Goal: Task Accomplishment & Management: Use online tool/utility

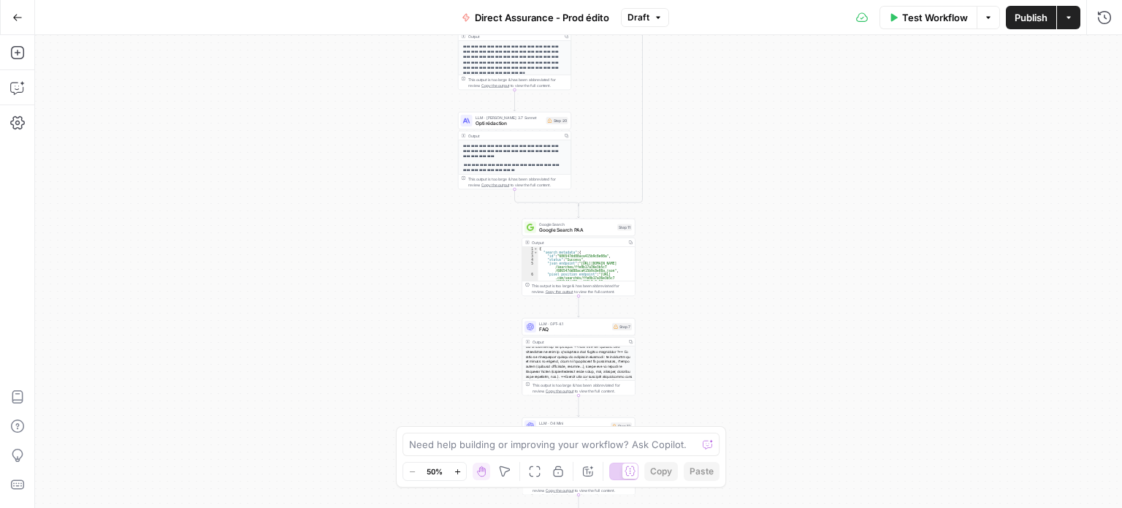
scroll to position [90, 0]
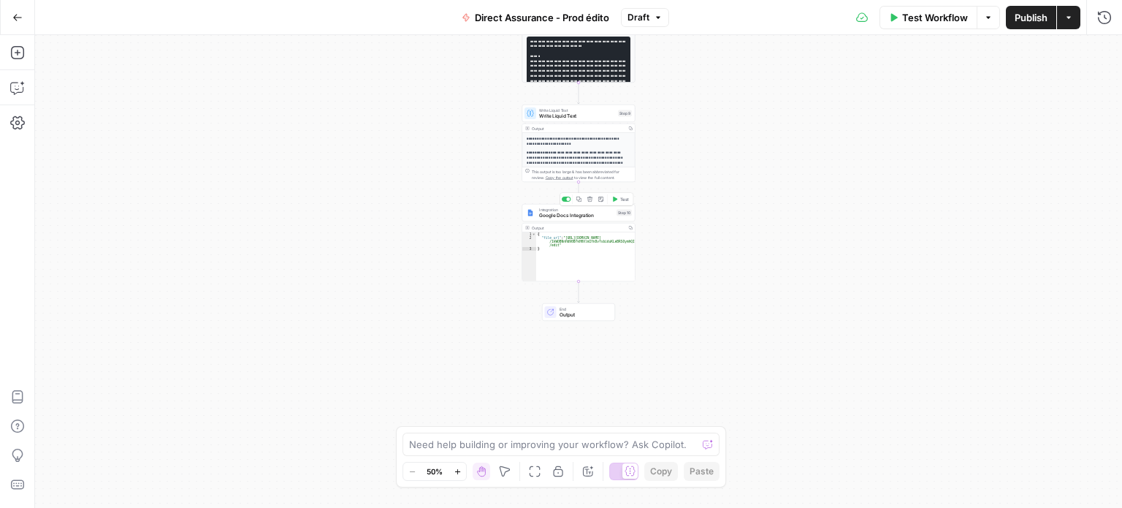
click at [567, 217] on span "Google Docs Integration" at bounding box center [576, 215] width 75 height 7
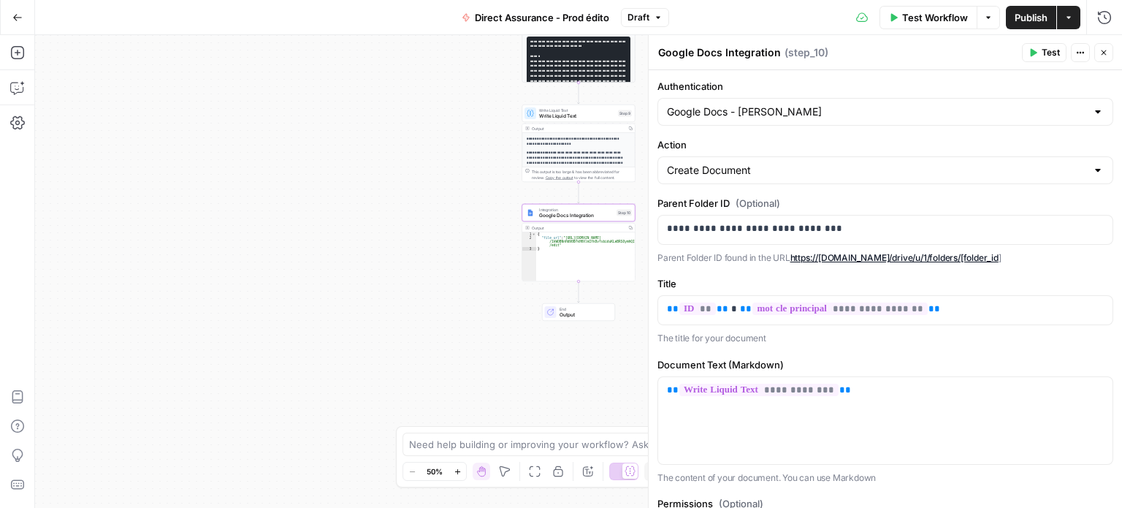
click at [985, 18] on icon "button" at bounding box center [988, 17] width 9 height 9
click at [1072, 19] on icon "button" at bounding box center [1068, 17] width 9 height 9
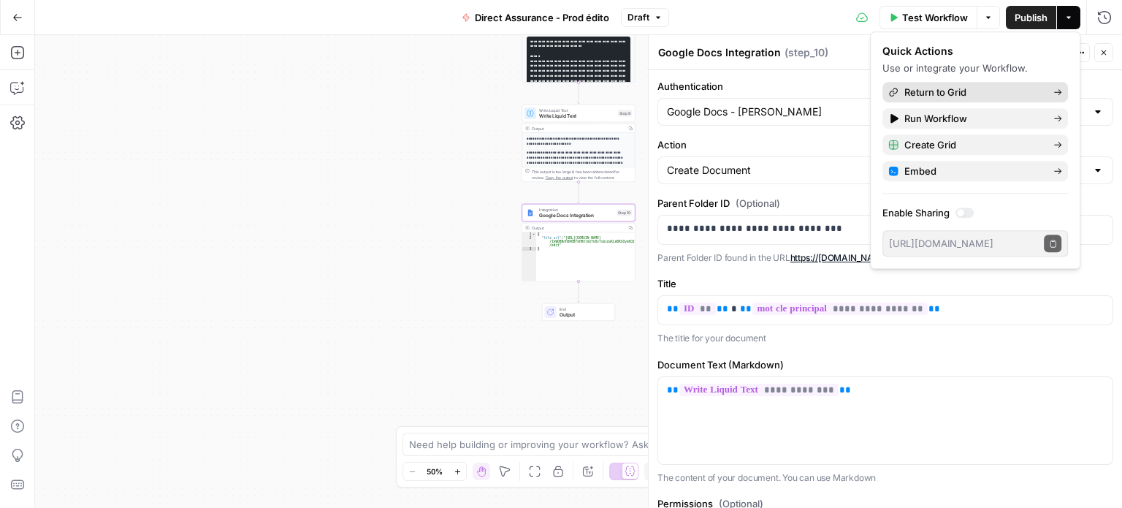
click at [1063, 96] on link "Return to Grid" at bounding box center [975, 92] width 186 height 20
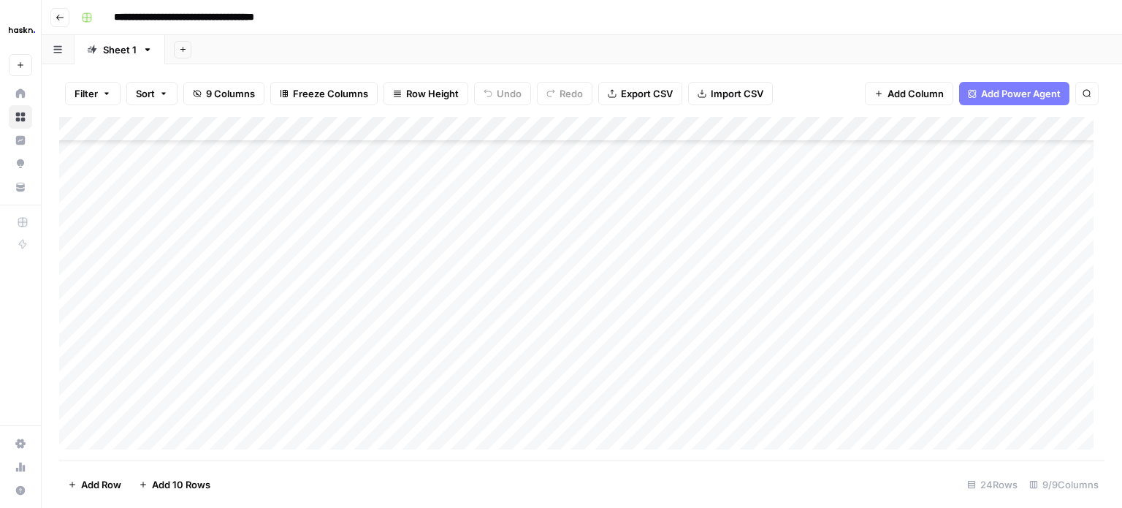
scroll to position [312, 0]
click at [398, 405] on div "Add Column" at bounding box center [581, 288] width 1045 height 343
click at [316, 405] on div "Add Column" at bounding box center [581, 288] width 1045 height 343
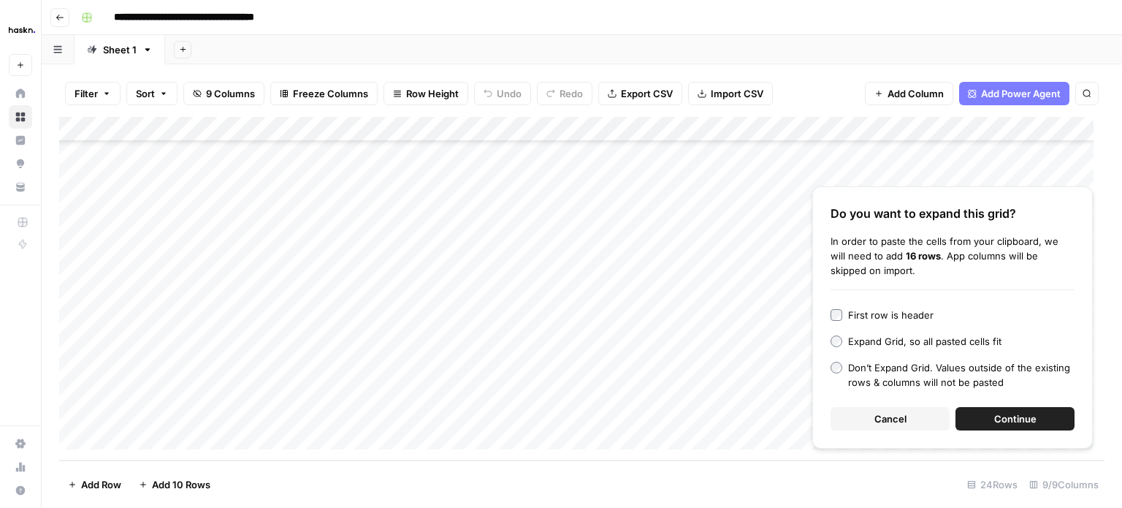
click at [999, 417] on span "Continue" at bounding box center [1015, 418] width 42 height 15
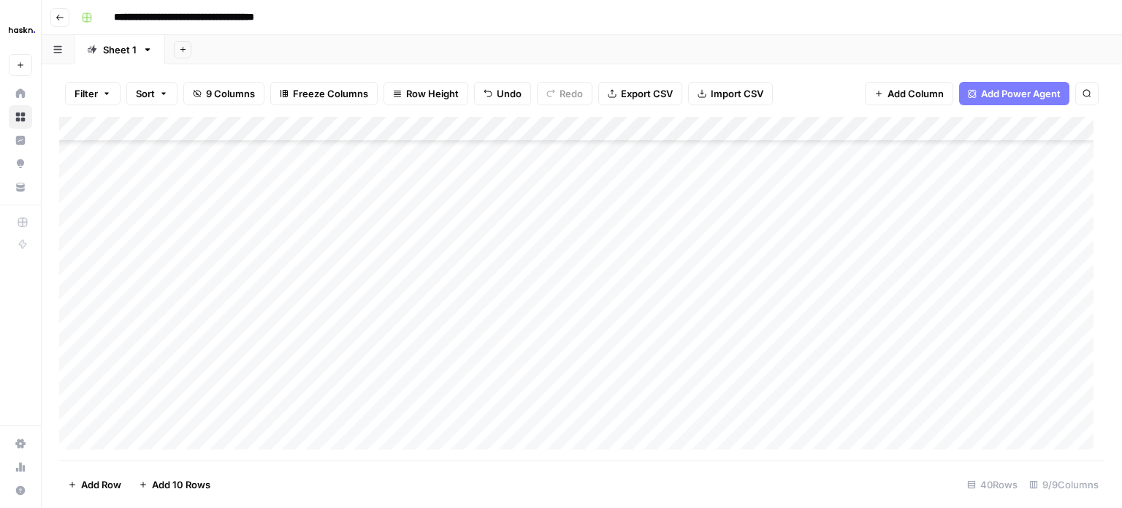
scroll to position [417, 0]
click at [175, 318] on div "Add Column" at bounding box center [581, 288] width 1045 height 343
click at [228, 309] on div "Add Column" at bounding box center [581, 288] width 1045 height 343
click at [228, 309] on body "**********" at bounding box center [561, 254] width 1122 height 508
type textarea "**"
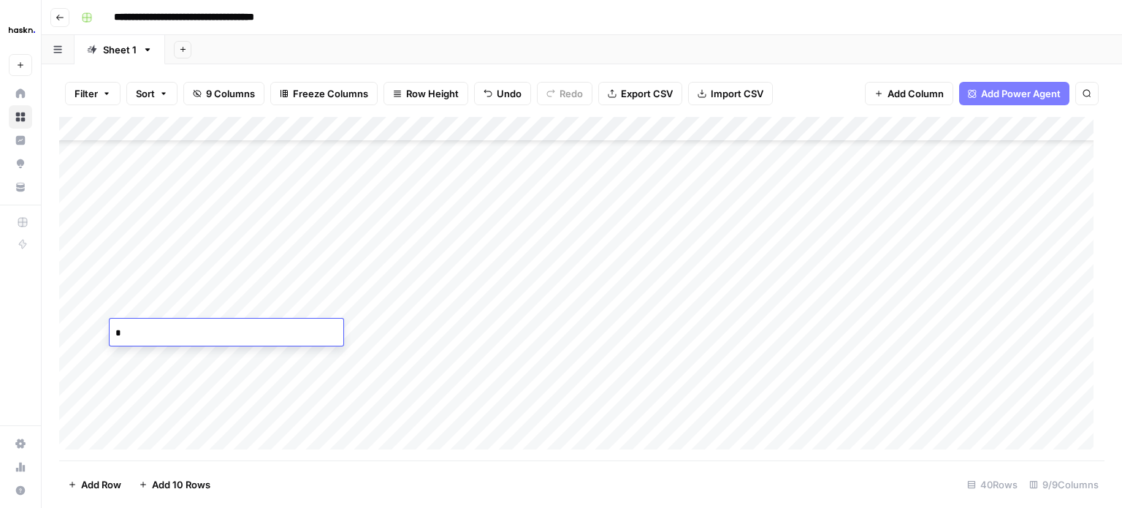
type textarea "**"
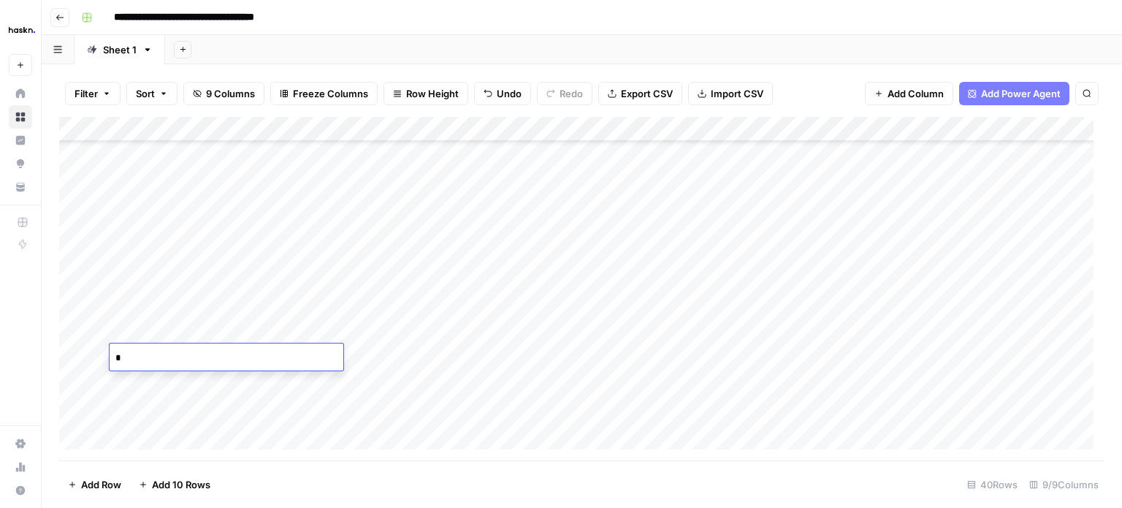
type textarea "**"
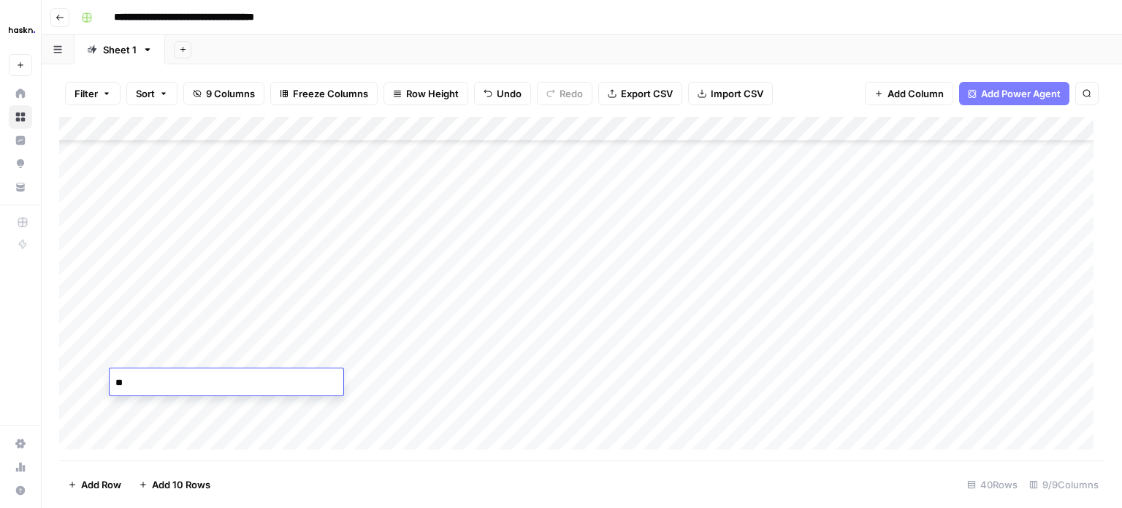
click at [232, 309] on div "Add Column" at bounding box center [581, 288] width 1045 height 343
click at [444, 306] on div "Add Column" at bounding box center [581, 288] width 1045 height 343
click at [681, 306] on div "Add Column" at bounding box center [581, 288] width 1045 height 343
click at [830, 304] on div "Add Column" at bounding box center [581, 288] width 1045 height 343
click at [931, 307] on div "Add Column" at bounding box center [581, 288] width 1045 height 343
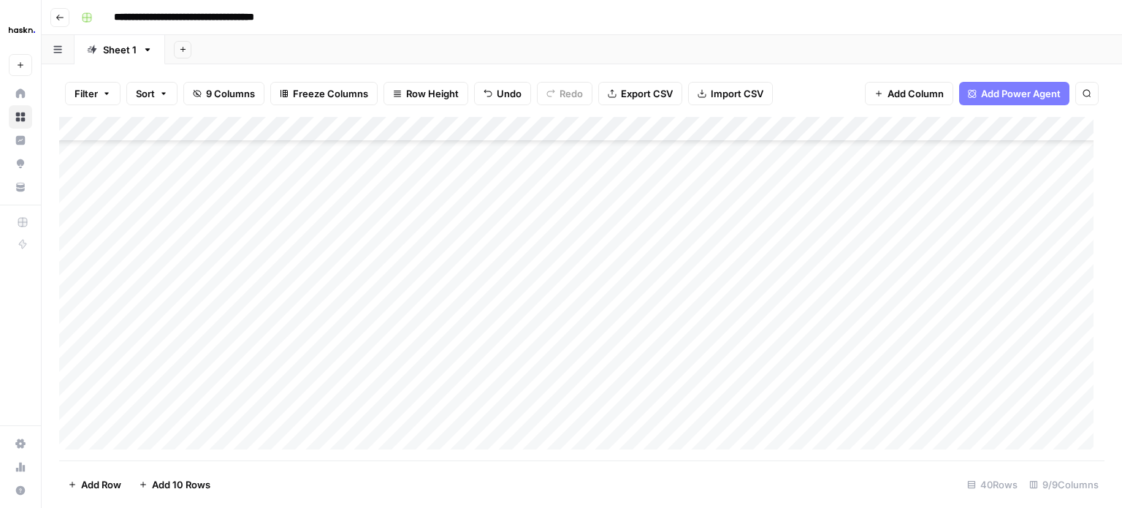
click at [931, 307] on div "Add Column" at bounding box center [581, 288] width 1045 height 343
type textarea "**********"
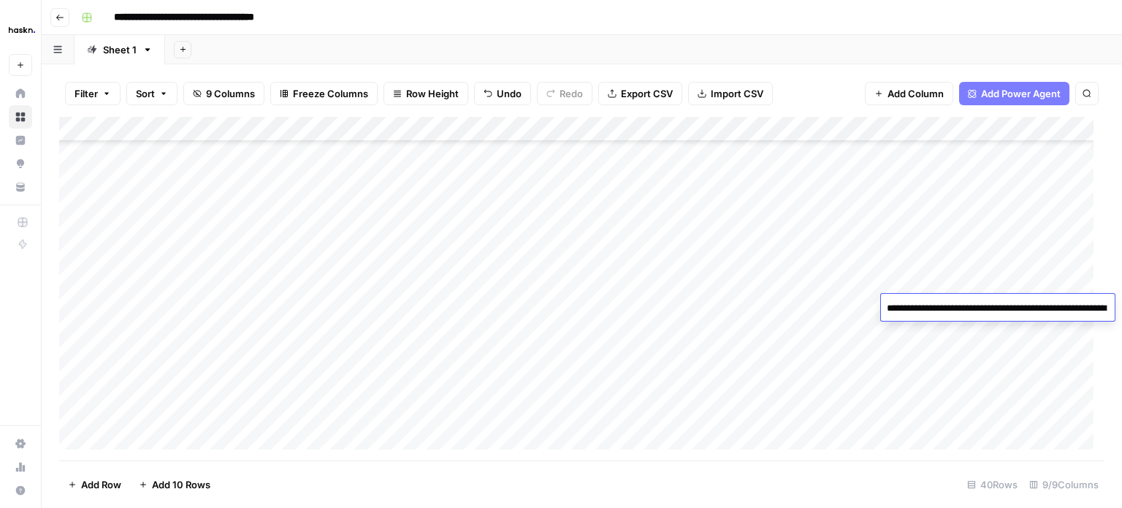
scroll to position [324, 0]
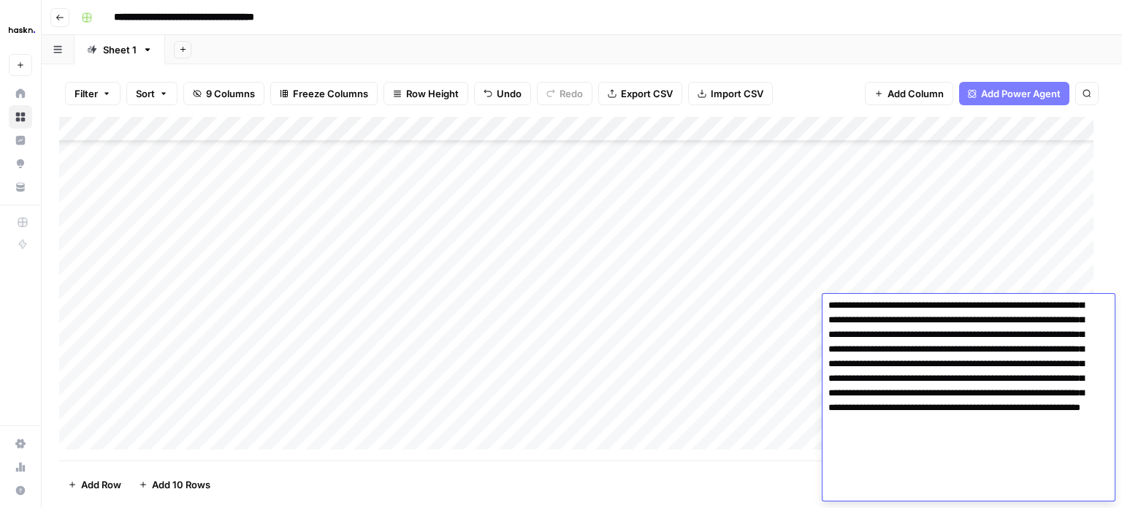
click at [774, 308] on div "Add Column" at bounding box center [581, 288] width 1045 height 343
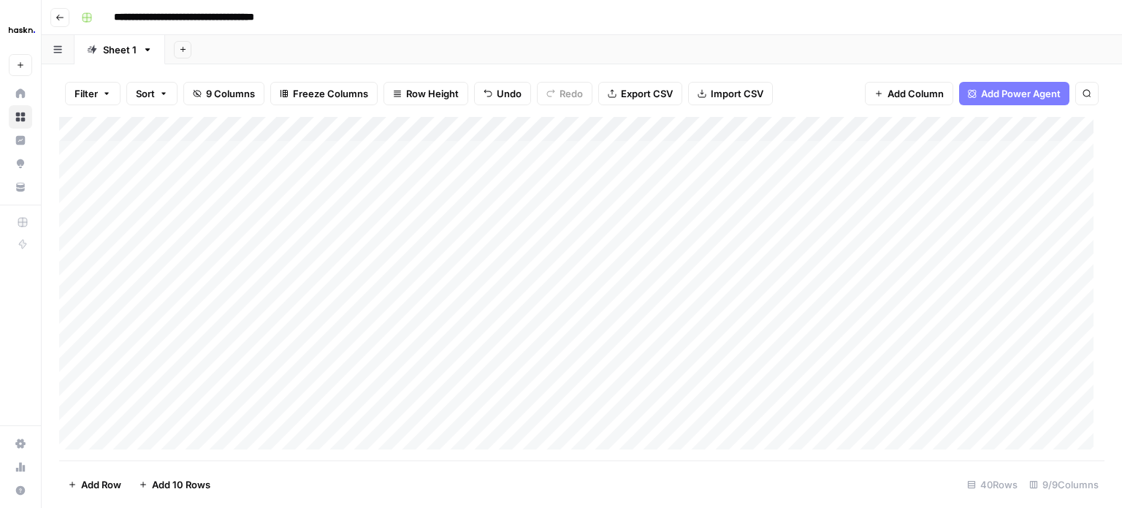
scroll to position [0, 0]
drag, startPoint x: 704, startPoint y: 172, endPoint x: 849, endPoint y: 177, distance: 144.7
click at [849, 177] on div "Add Column" at bounding box center [581, 288] width 1045 height 343
click at [692, 218] on div "Add Column" at bounding box center [581, 288] width 1045 height 343
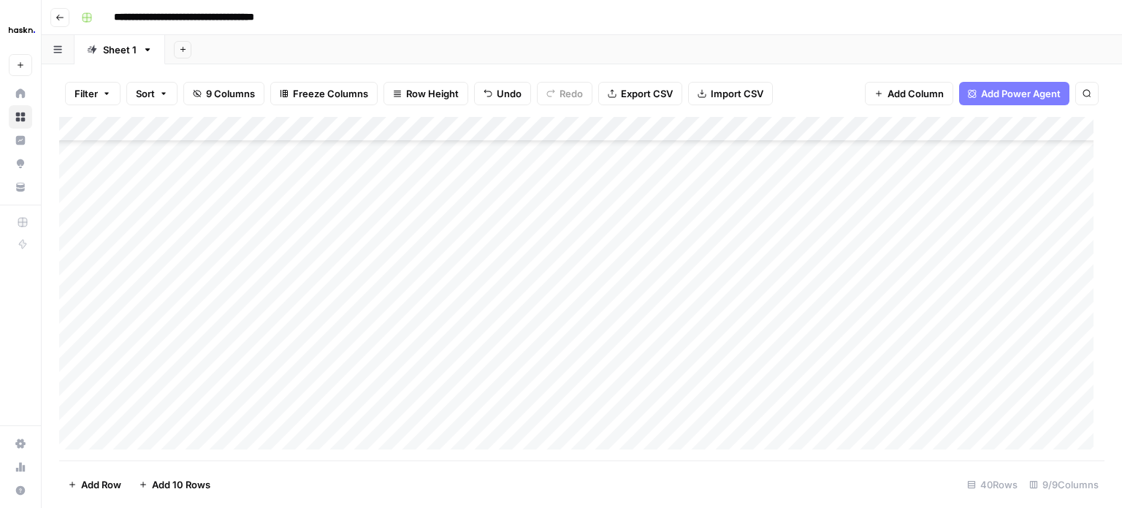
click at [679, 236] on div "Add Column" at bounding box center [581, 288] width 1045 height 343
click at [671, 262] on div "Add Column" at bounding box center [581, 288] width 1045 height 343
click at [681, 286] on div "Add Column" at bounding box center [581, 288] width 1045 height 343
click at [692, 284] on div "Add Column" at bounding box center [581, 288] width 1045 height 343
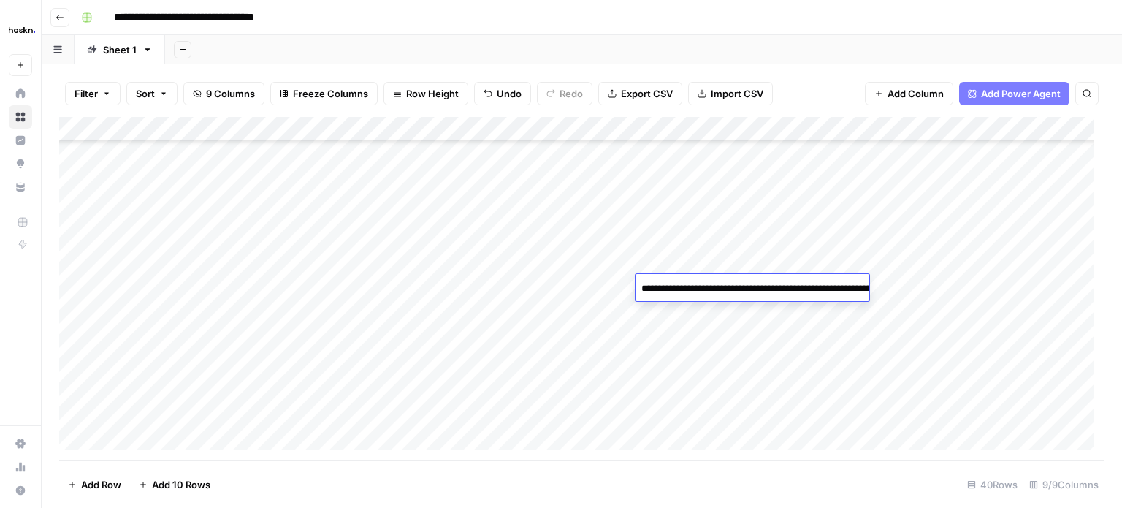
click at [568, 280] on div "Add Column" at bounding box center [581, 288] width 1045 height 343
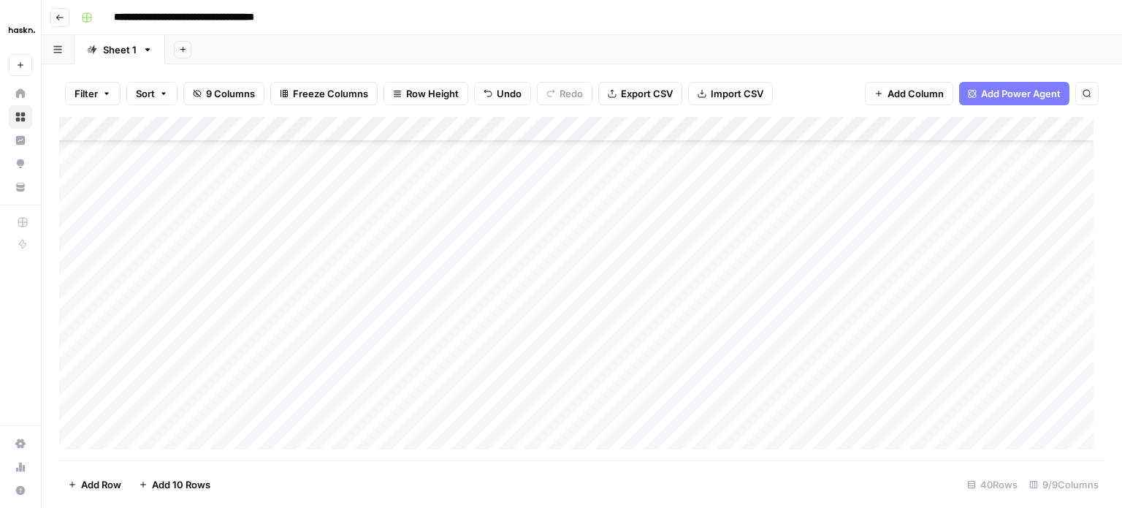
click at [828, 289] on div "Add Column" at bounding box center [581, 288] width 1045 height 343
click at [549, 286] on div "Add Column" at bounding box center [581, 288] width 1045 height 343
click at [375, 266] on div "Add Column" at bounding box center [581, 288] width 1045 height 343
click at [337, 280] on div "Add Column" at bounding box center [581, 288] width 1045 height 343
click at [713, 288] on div "Add Column" at bounding box center [581, 288] width 1045 height 343
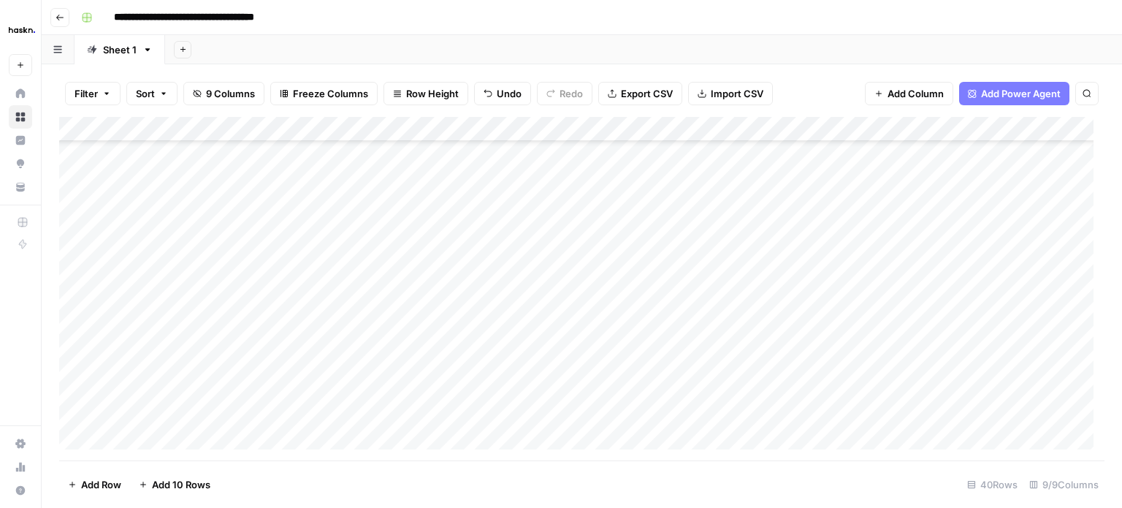
click at [817, 291] on div "Add Column" at bounding box center [581, 288] width 1045 height 343
click at [535, 223] on div "Add Column" at bounding box center [581, 288] width 1045 height 343
click at [927, 216] on div "Add Column" at bounding box center [581, 288] width 1045 height 343
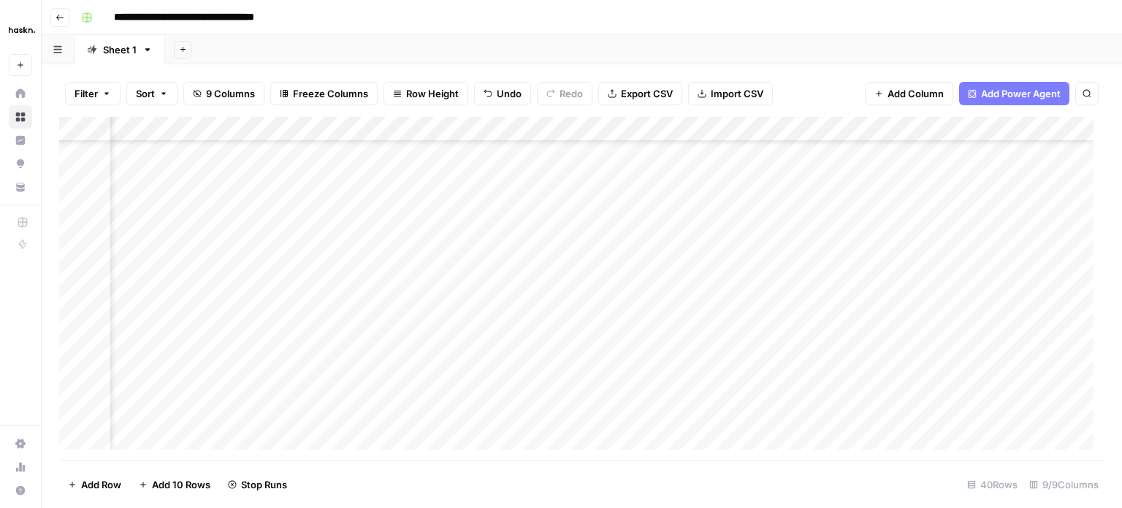
click at [733, 239] on div "Add Column" at bounding box center [581, 288] width 1045 height 343
click at [353, 229] on div "Add Column" at bounding box center [581, 288] width 1045 height 343
click at [585, 239] on div "Add Column" at bounding box center [581, 288] width 1045 height 343
click at [555, 239] on div "Add Column" at bounding box center [581, 288] width 1045 height 343
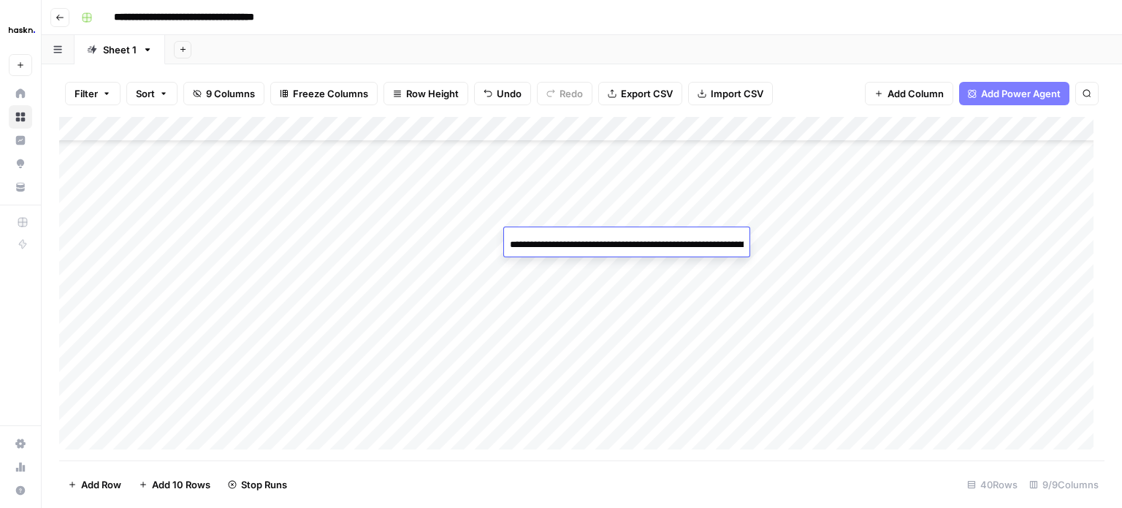
scroll to position [0, 147]
click at [447, 237] on div "Add Column" at bounding box center [581, 288] width 1045 height 343
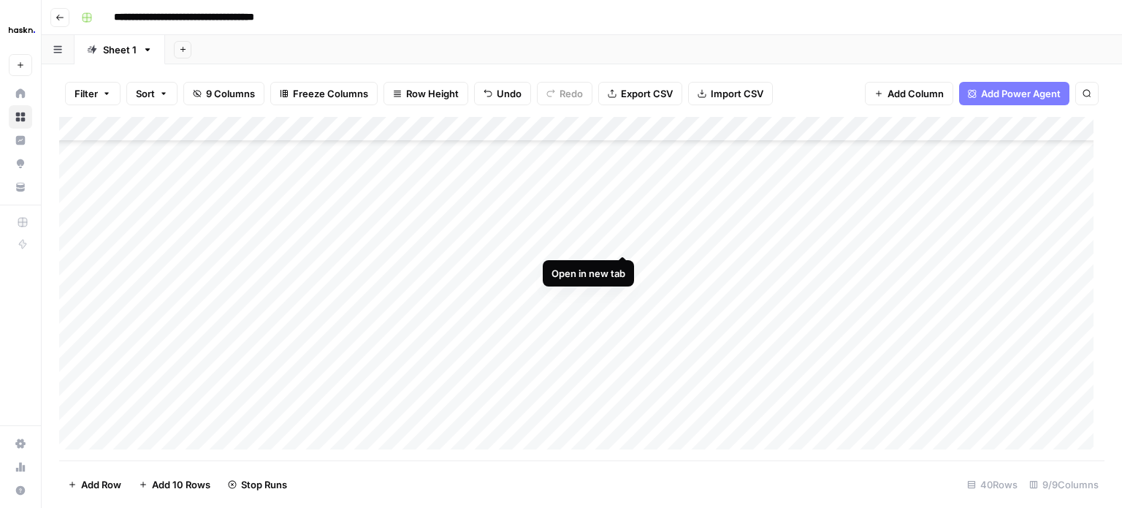
click at [617, 239] on div "Add Column" at bounding box center [581, 288] width 1045 height 343
click at [392, 274] on div "Add Column" at bounding box center [581, 288] width 1045 height 343
drag, startPoint x: 552, startPoint y: 286, endPoint x: 606, endPoint y: 288, distance: 53.3
click at [553, 286] on div "Add Column" at bounding box center [581, 288] width 1045 height 343
click at [673, 288] on div "Add Column" at bounding box center [581, 288] width 1045 height 343
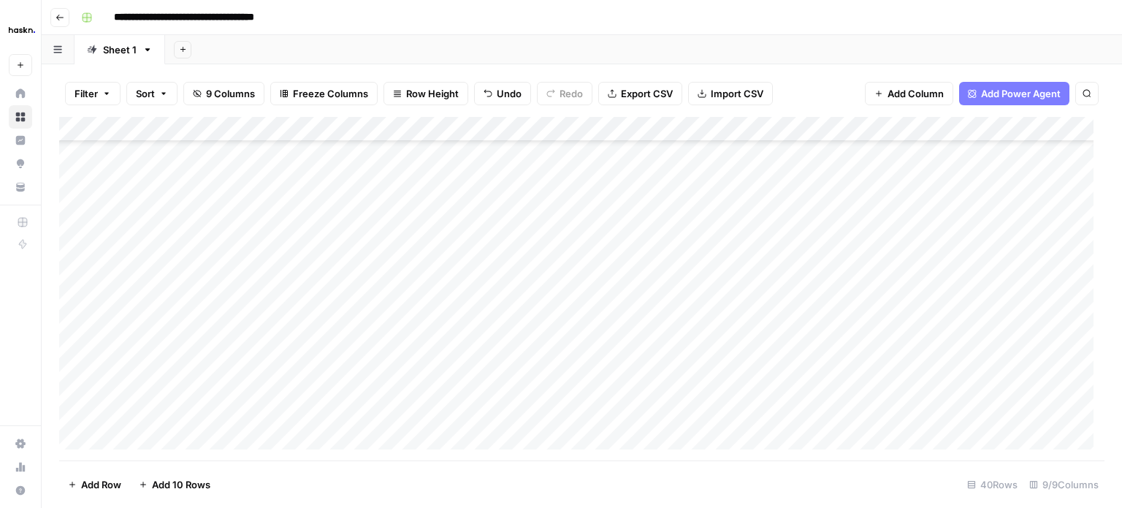
click at [924, 235] on div "Add Column" at bounding box center [581, 288] width 1045 height 343
click at [923, 235] on div "Add Column" at bounding box center [581, 288] width 1045 height 343
type textarea "**********"
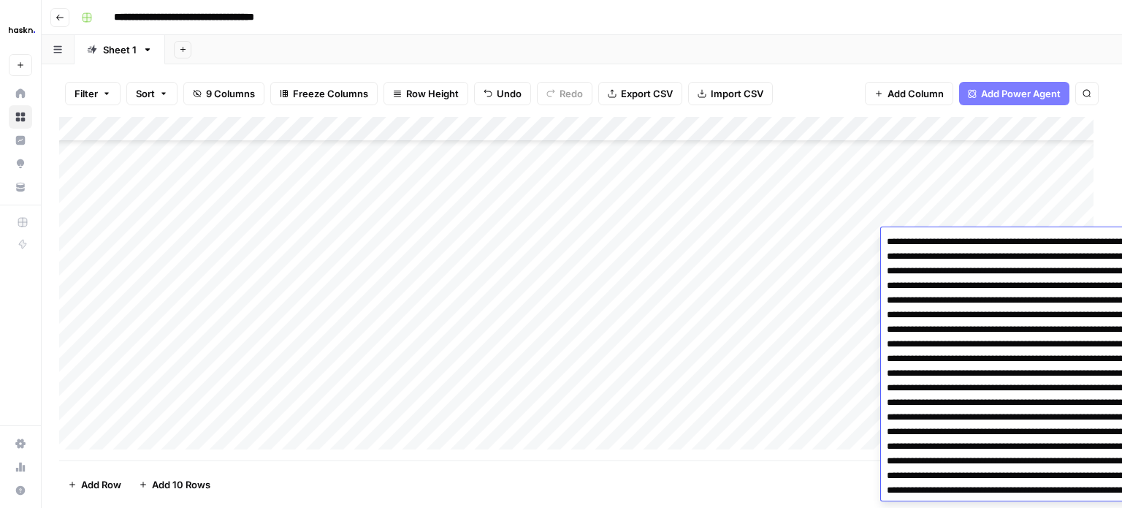
scroll to position [302, 0]
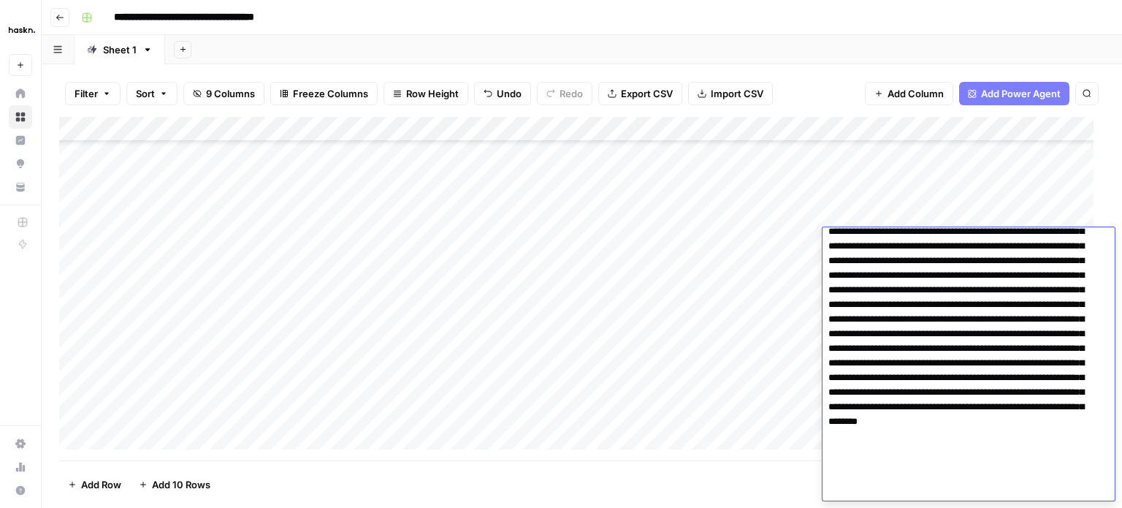
click at [790, 254] on div "Add Column" at bounding box center [581, 288] width 1045 height 343
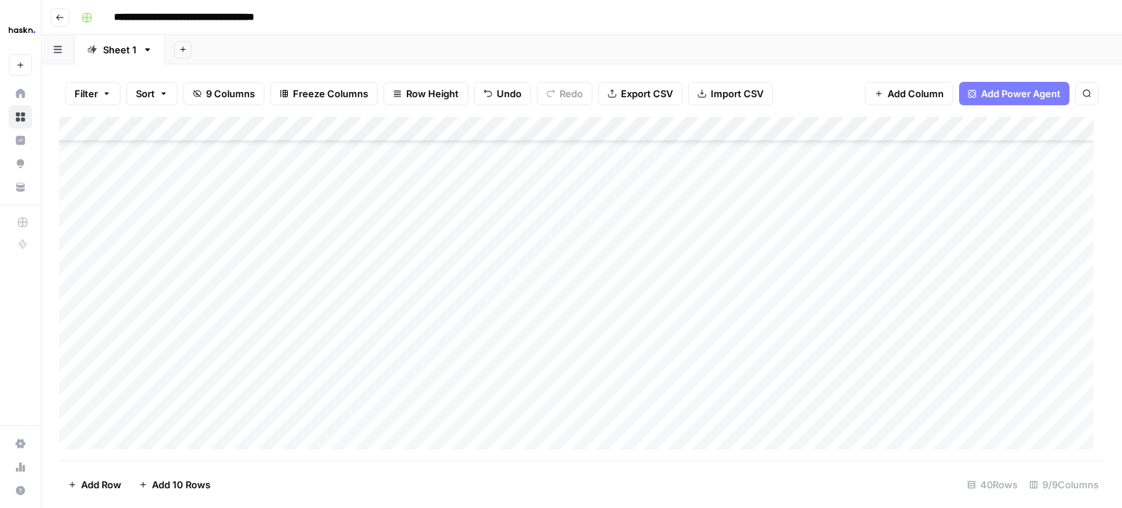
click at [356, 261] on div "Add Column" at bounding box center [581, 288] width 1045 height 343
click at [931, 271] on div "Add Column" at bounding box center [581, 288] width 1045 height 343
type textarea "**********"
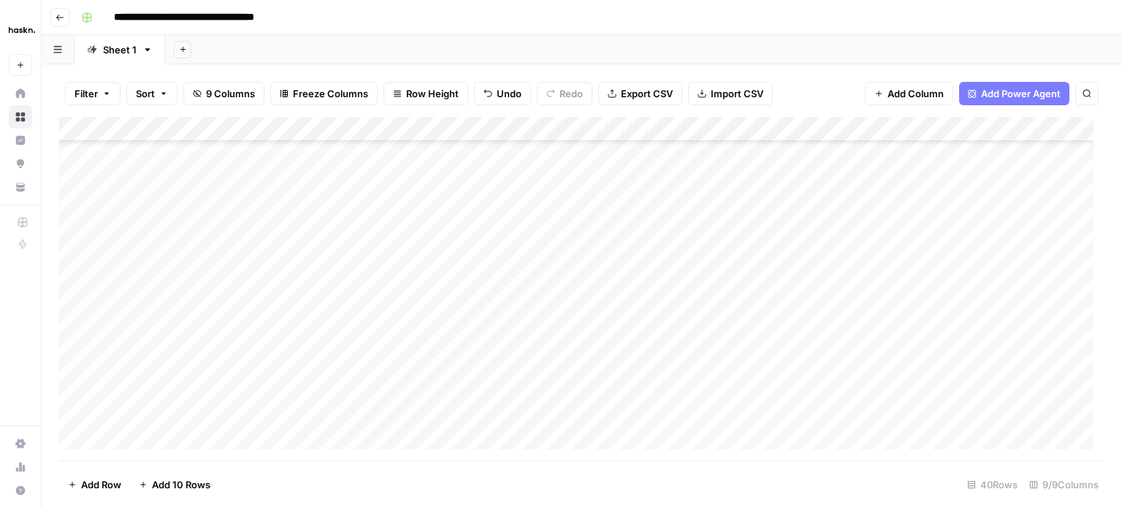
click at [789, 280] on div "Add Column" at bounding box center [581, 288] width 1045 height 343
click at [1043, 215] on div "Add Column" at bounding box center [581, 288] width 1045 height 343
click at [891, 128] on div "Add Column" at bounding box center [581, 288] width 1045 height 343
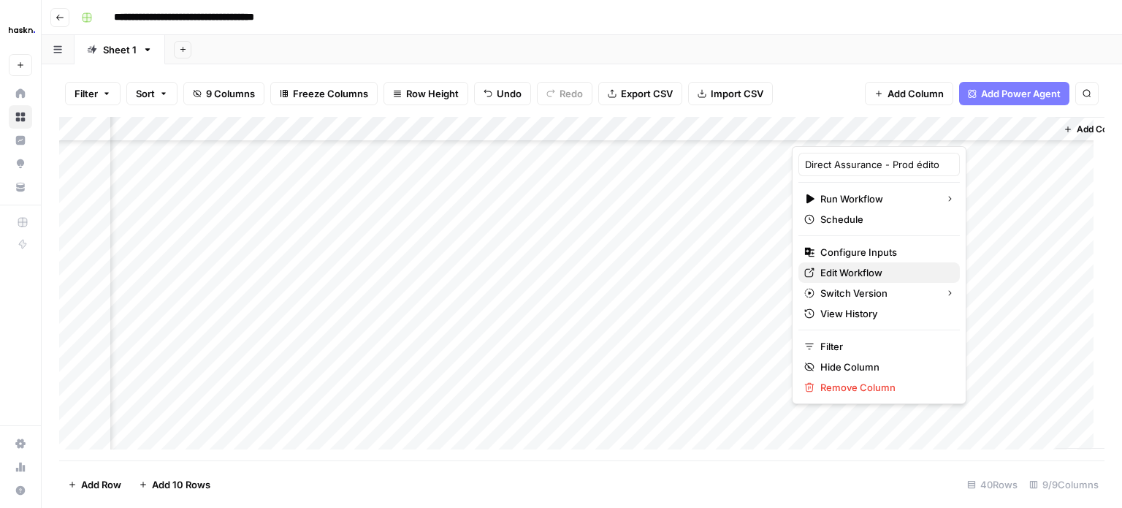
click at [891, 279] on link "Edit Workflow" at bounding box center [878, 272] width 161 height 20
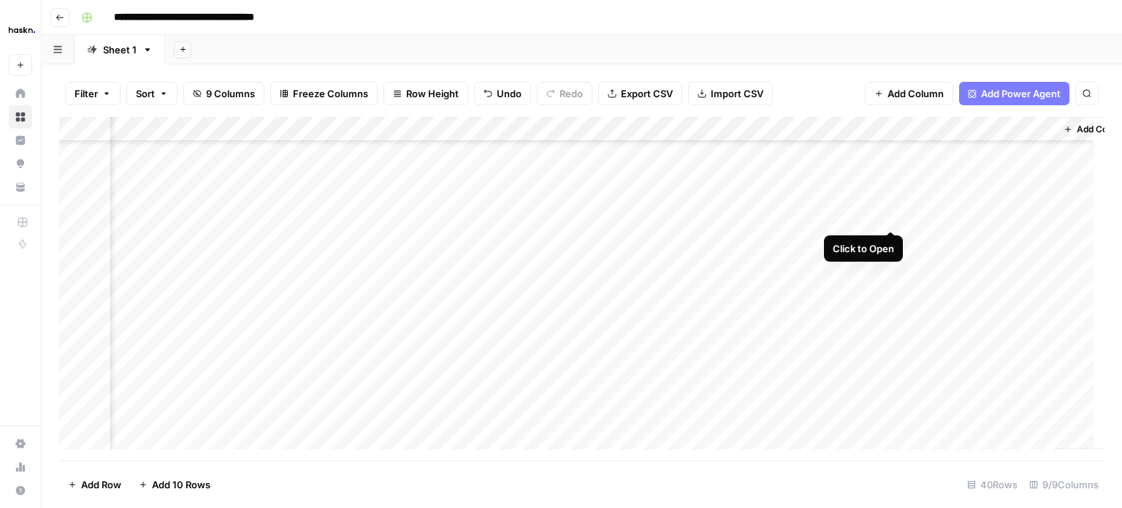
click at [888, 215] on div "Add Column" at bounding box center [581, 288] width 1045 height 343
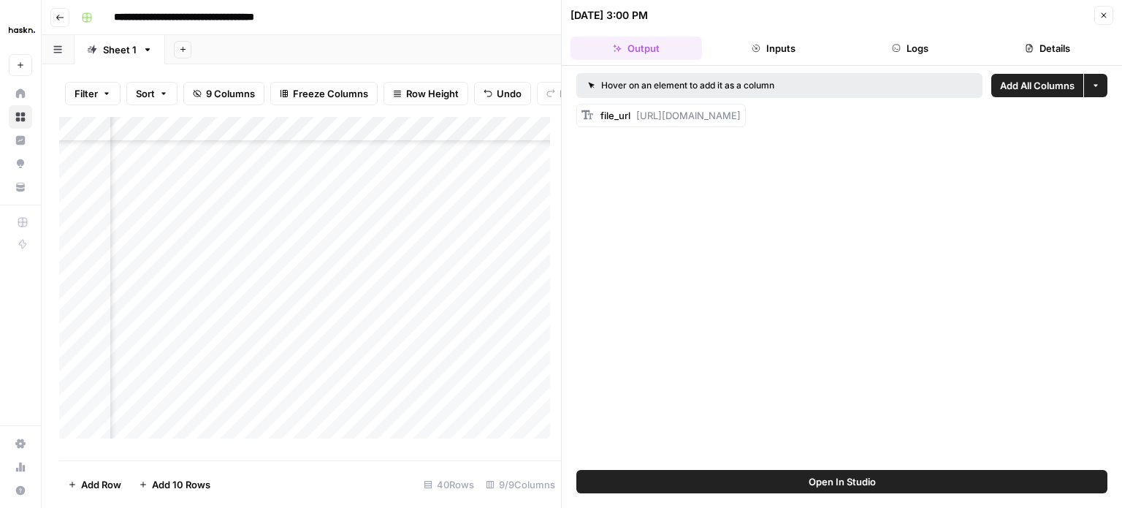
click at [903, 43] on button "Logs" at bounding box center [910, 48] width 131 height 23
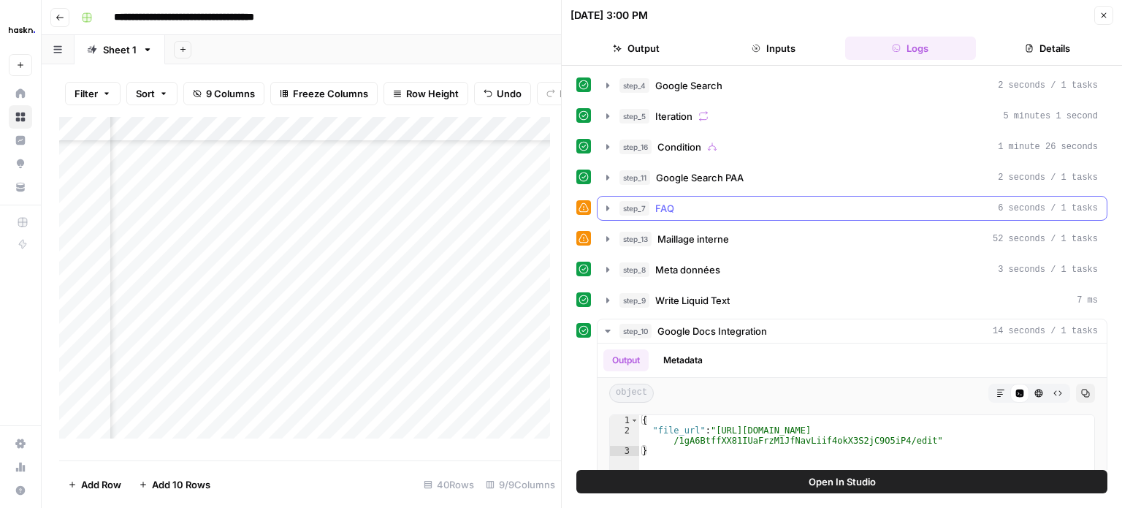
click at [603, 207] on icon "button" at bounding box center [608, 208] width 12 height 12
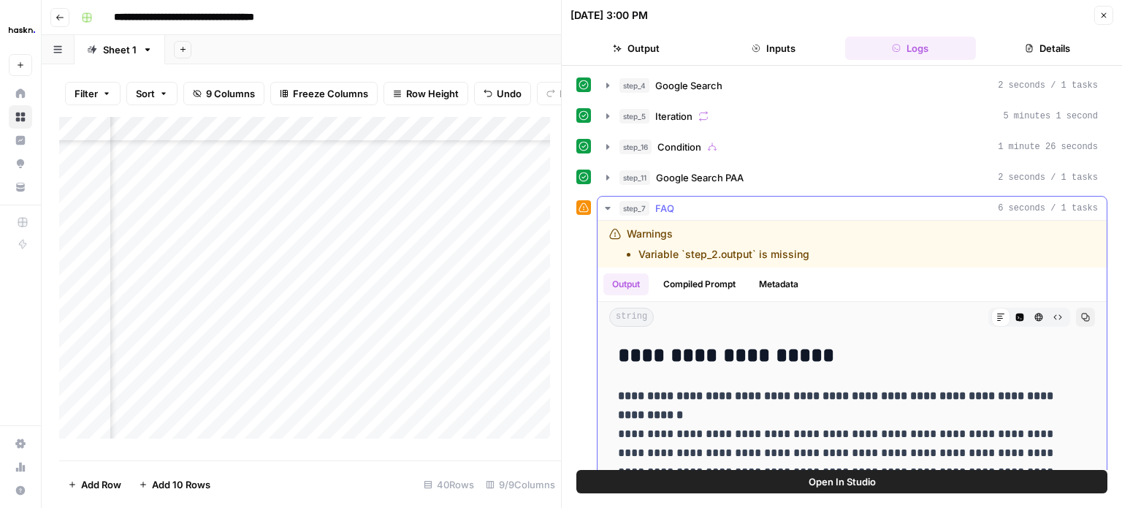
click at [603, 207] on icon "button" at bounding box center [608, 208] width 12 height 12
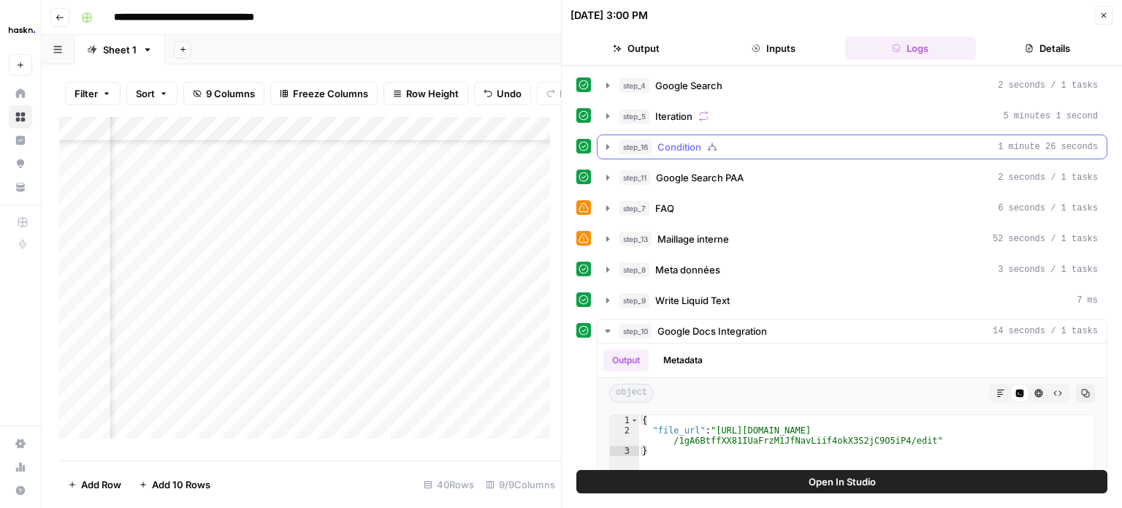
click at [608, 145] on icon "button" at bounding box center [607, 146] width 3 height 5
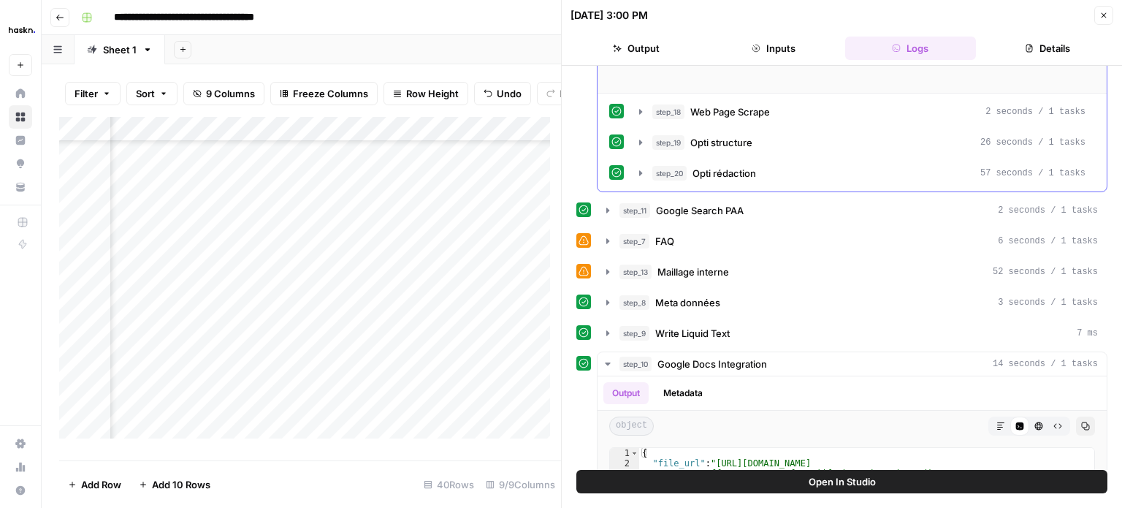
scroll to position [438, 0]
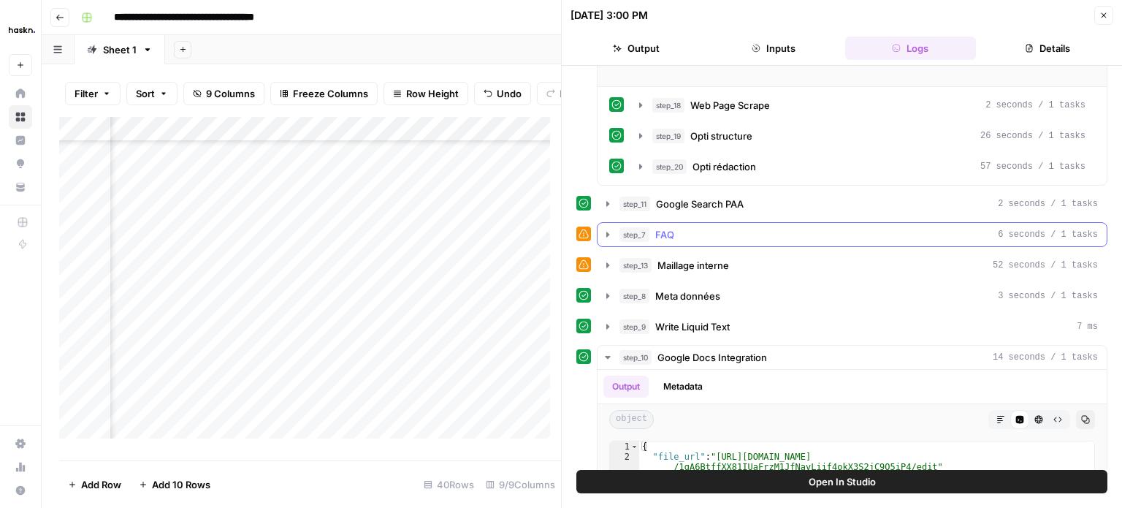
click at [608, 234] on icon "button" at bounding box center [608, 235] width 12 height 12
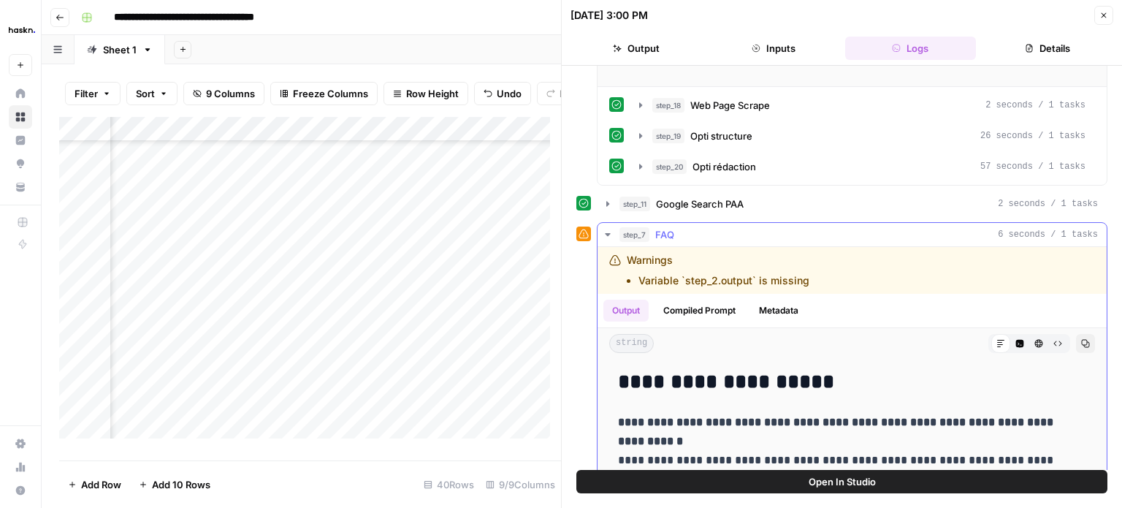
click at [608, 234] on icon "button" at bounding box center [608, 235] width 12 height 12
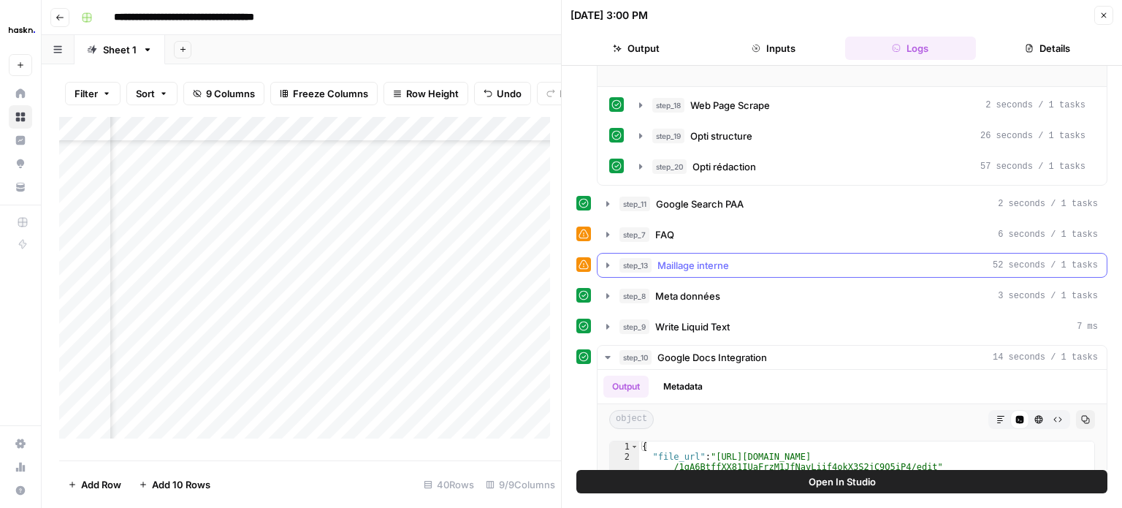
click at [606, 264] on icon "button" at bounding box center [608, 265] width 12 height 12
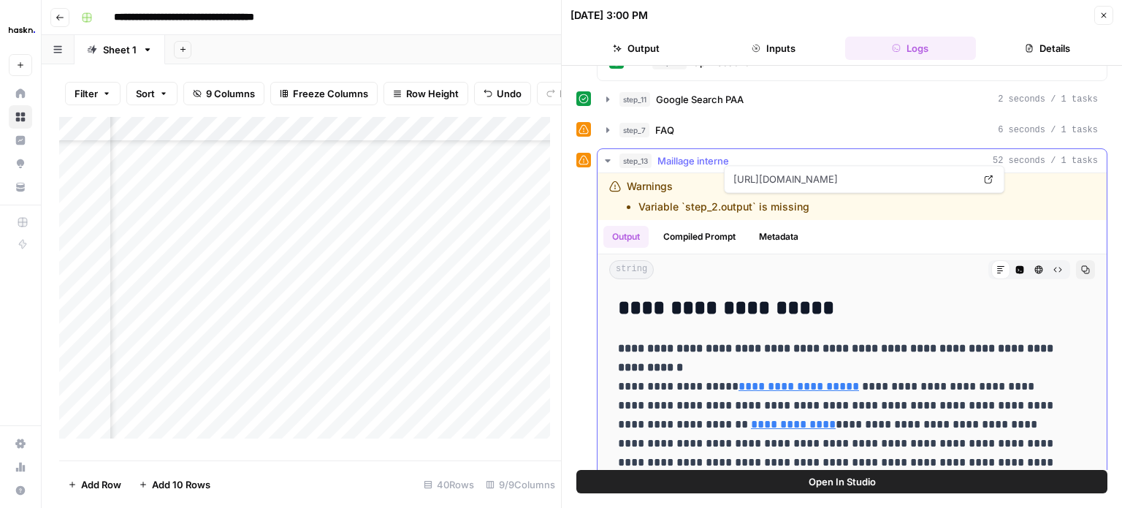
scroll to position [511, 0]
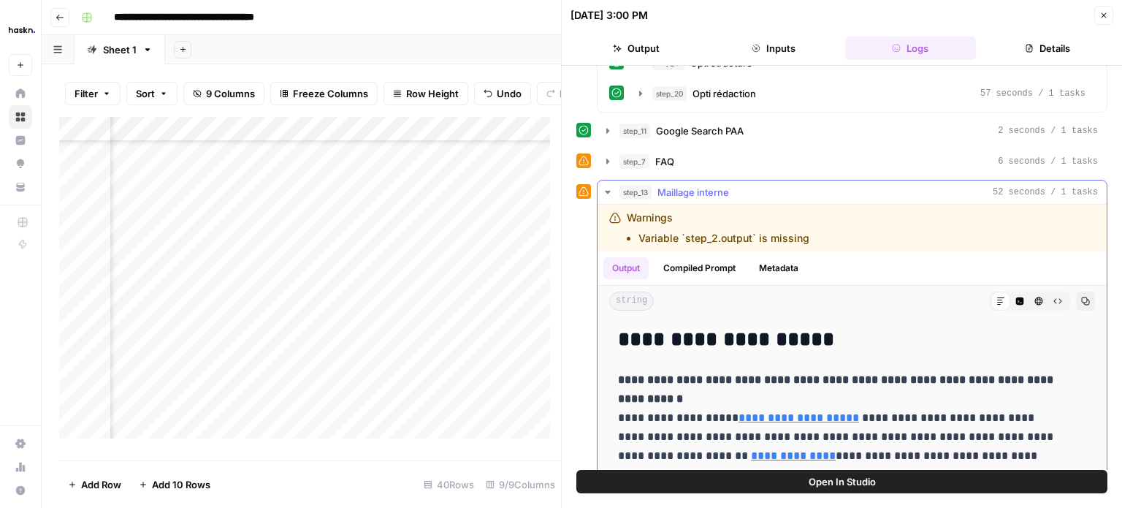
click at [608, 189] on icon "button" at bounding box center [608, 192] width 12 height 12
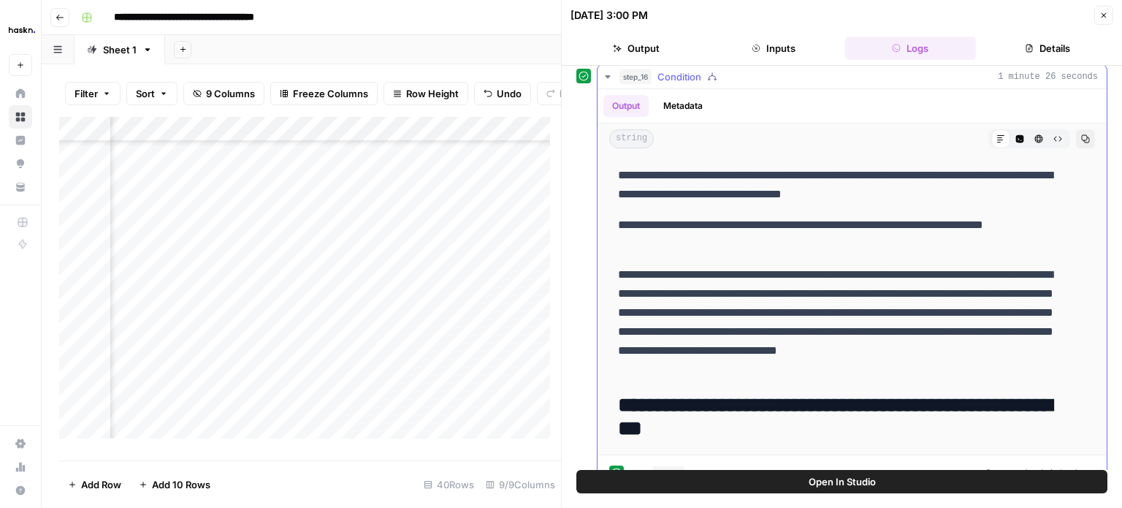
scroll to position [0, 0]
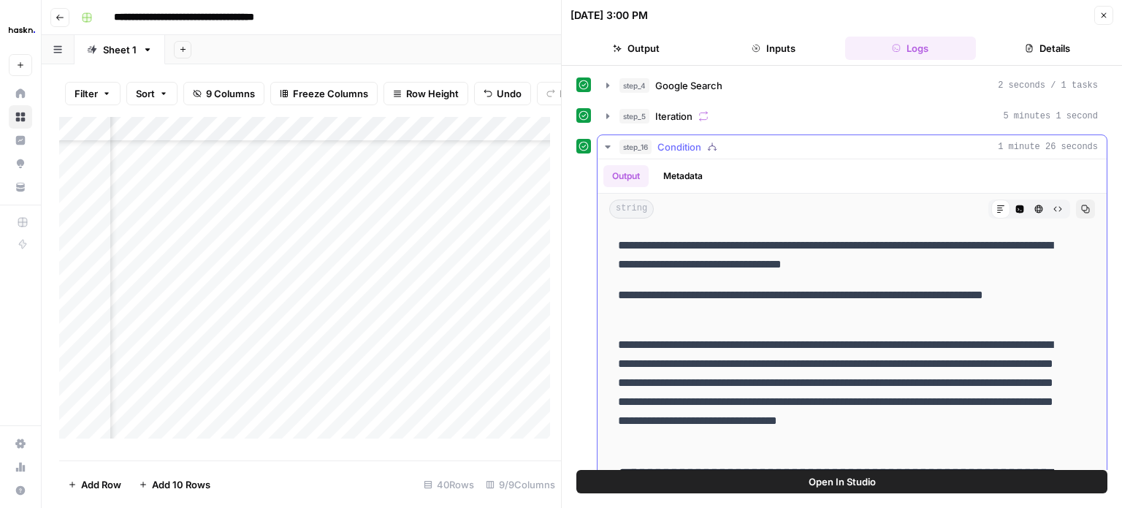
click at [1081, 207] on icon "button" at bounding box center [1085, 209] width 9 height 9
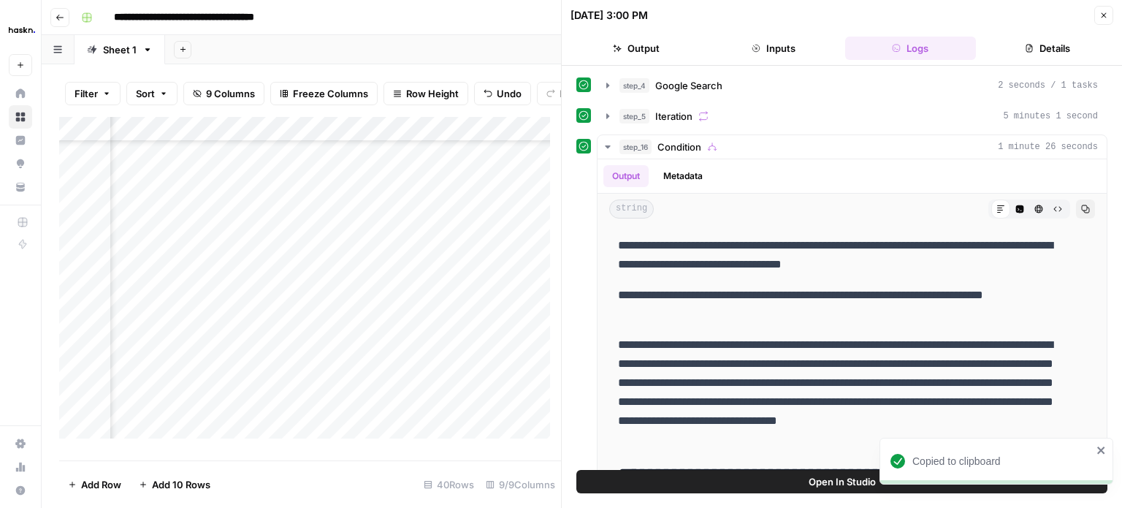
click at [1099, 14] on icon "button" at bounding box center [1103, 15] width 9 height 9
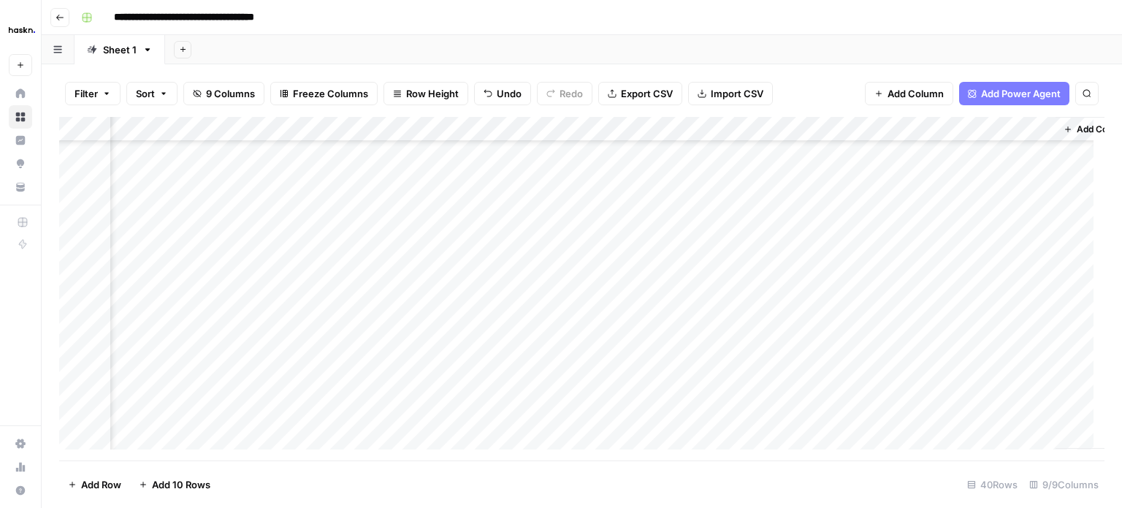
click at [697, 289] on div "Add Column" at bounding box center [581, 288] width 1045 height 343
click at [426, 294] on div "Add Column" at bounding box center [581, 288] width 1045 height 343
click at [427, 292] on div "Add Column" at bounding box center [581, 288] width 1045 height 343
click at [906, 289] on div "Add Column" at bounding box center [581, 288] width 1045 height 343
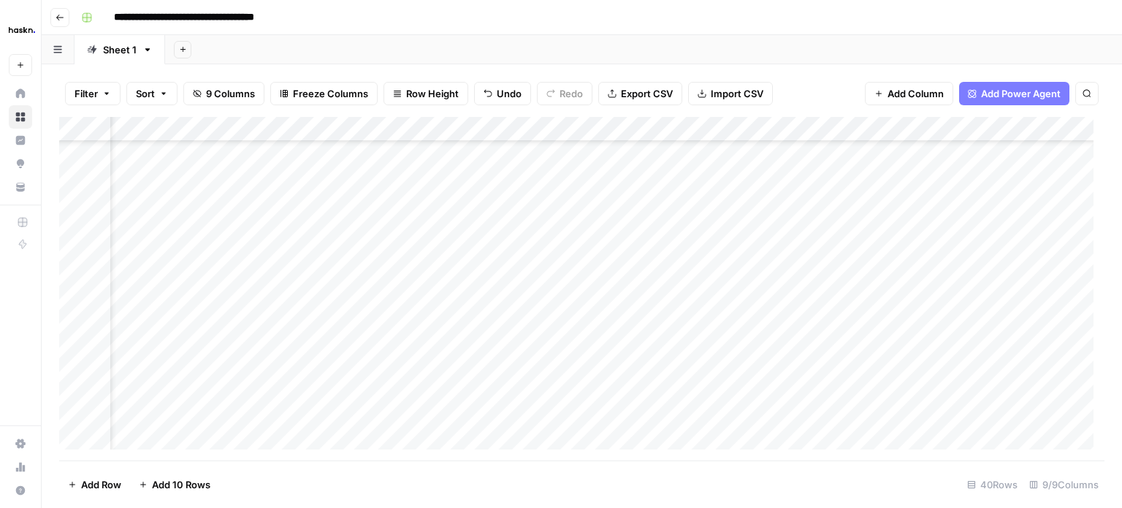
click at [906, 289] on div "Add Column" at bounding box center [581, 288] width 1045 height 343
type textarea "**********"
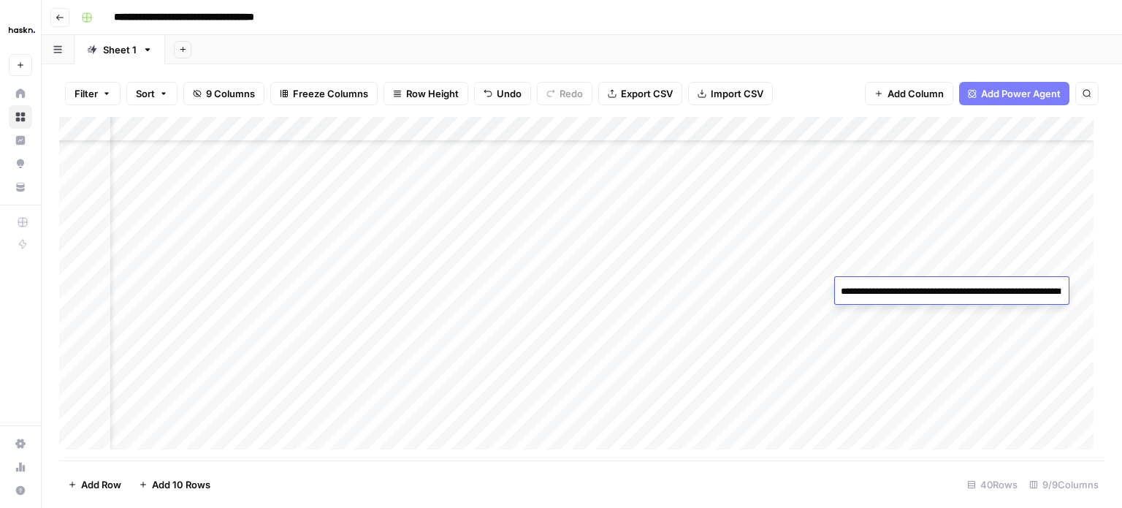
scroll to position [337, 0]
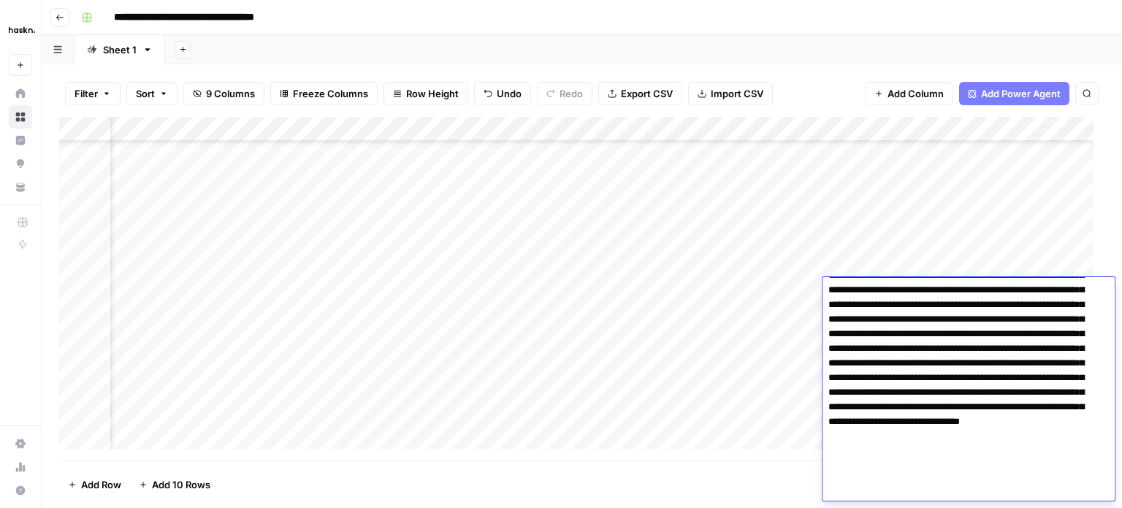
click at [727, 312] on div "Add Column" at bounding box center [581, 288] width 1045 height 343
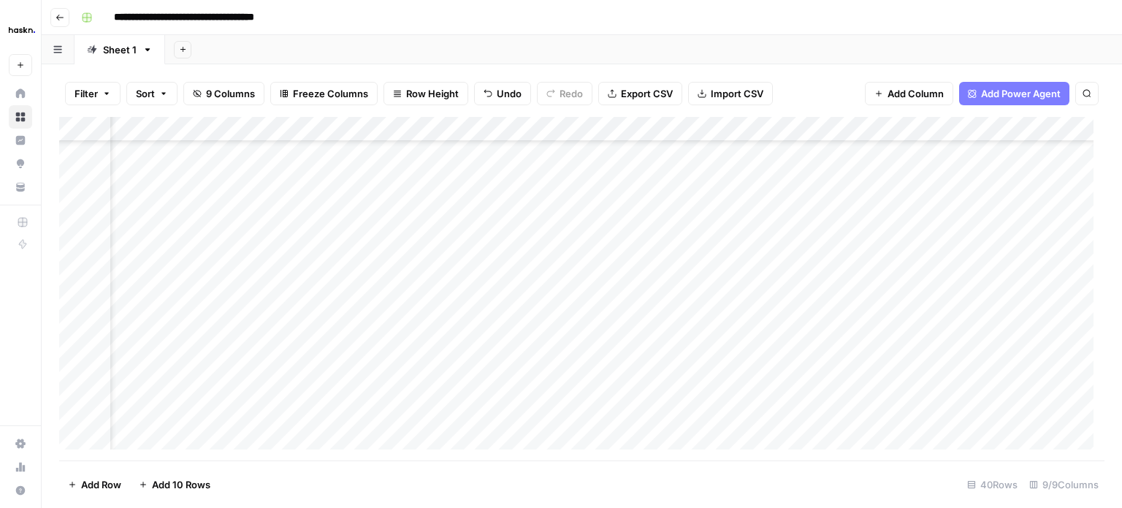
click at [1030, 289] on div "Add Column" at bounding box center [581, 288] width 1045 height 343
click at [912, 215] on div "Add Column" at bounding box center [581, 288] width 1045 height 343
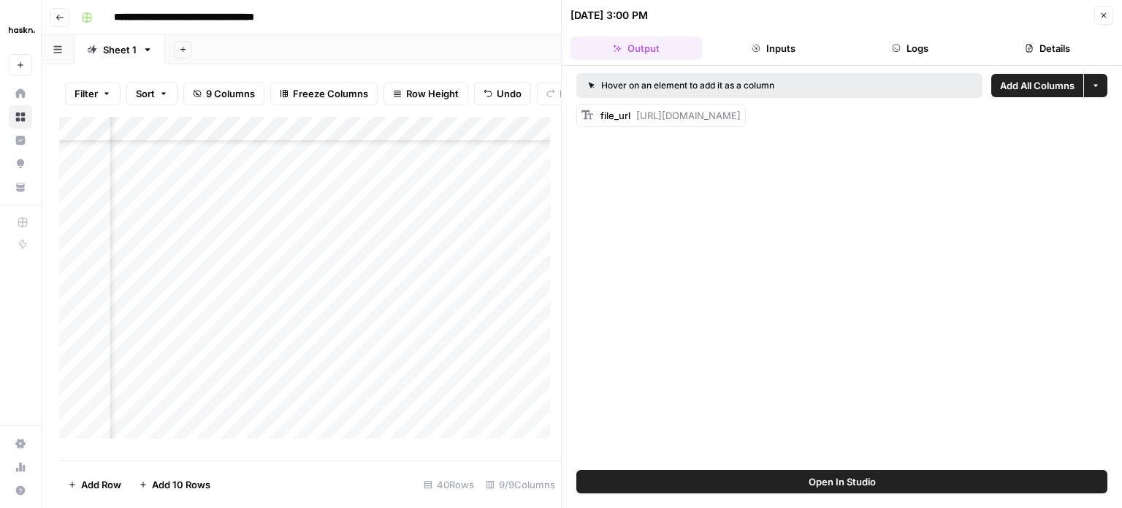
click at [915, 44] on button "Logs" at bounding box center [910, 48] width 131 height 23
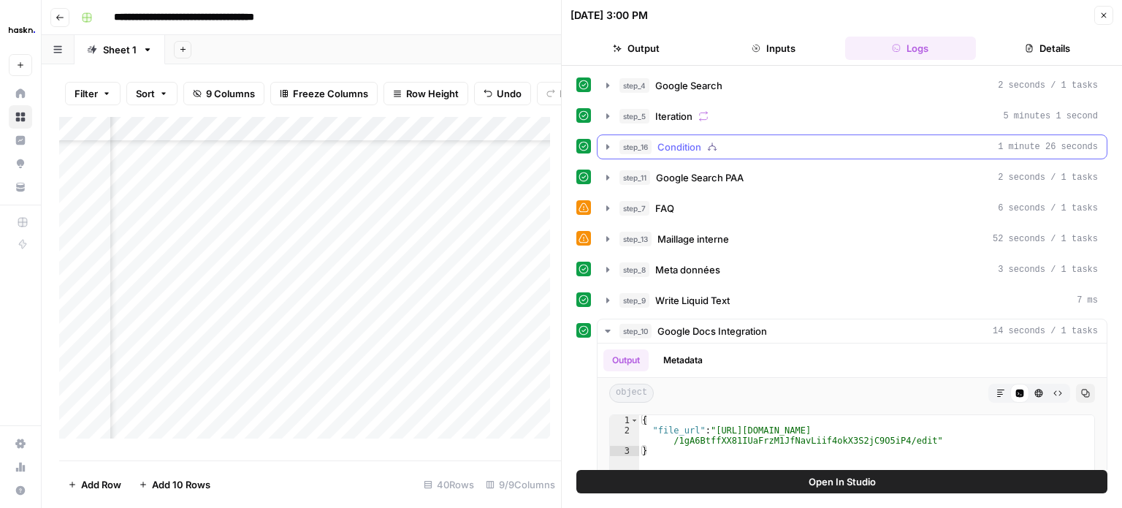
click at [611, 150] on icon "button" at bounding box center [608, 147] width 12 height 12
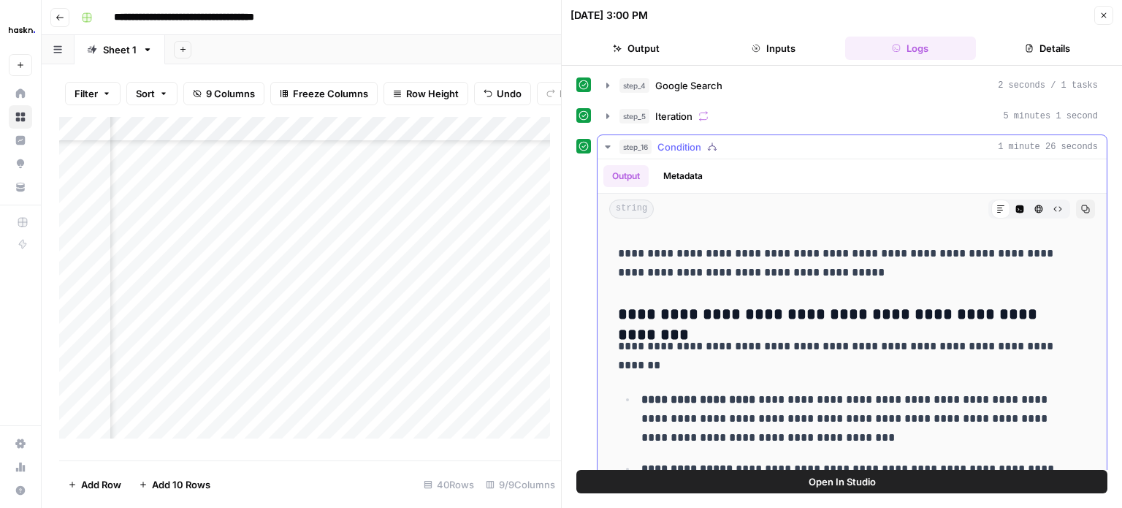
scroll to position [885, 0]
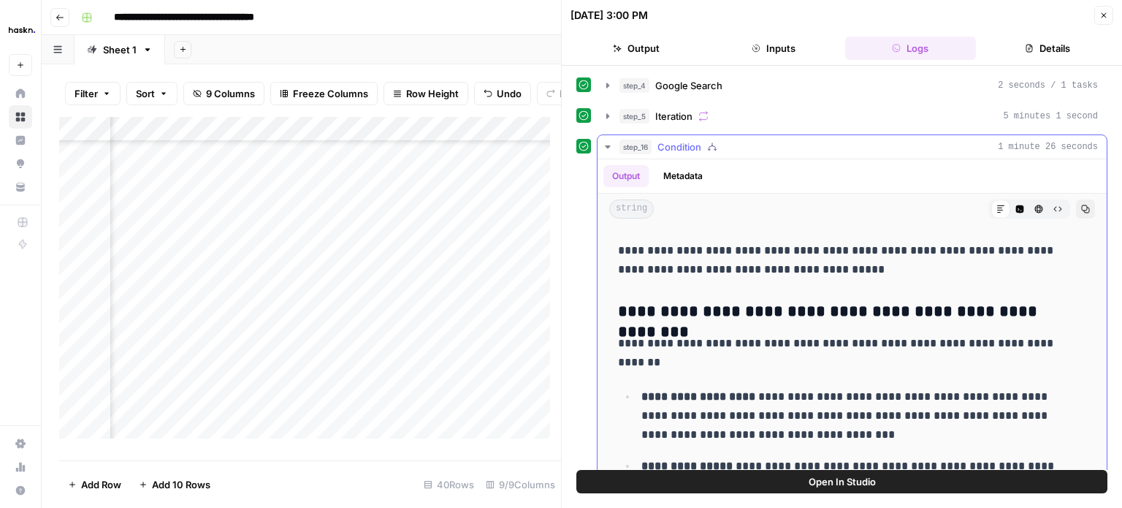
click at [605, 148] on icon "button" at bounding box center [608, 147] width 12 height 12
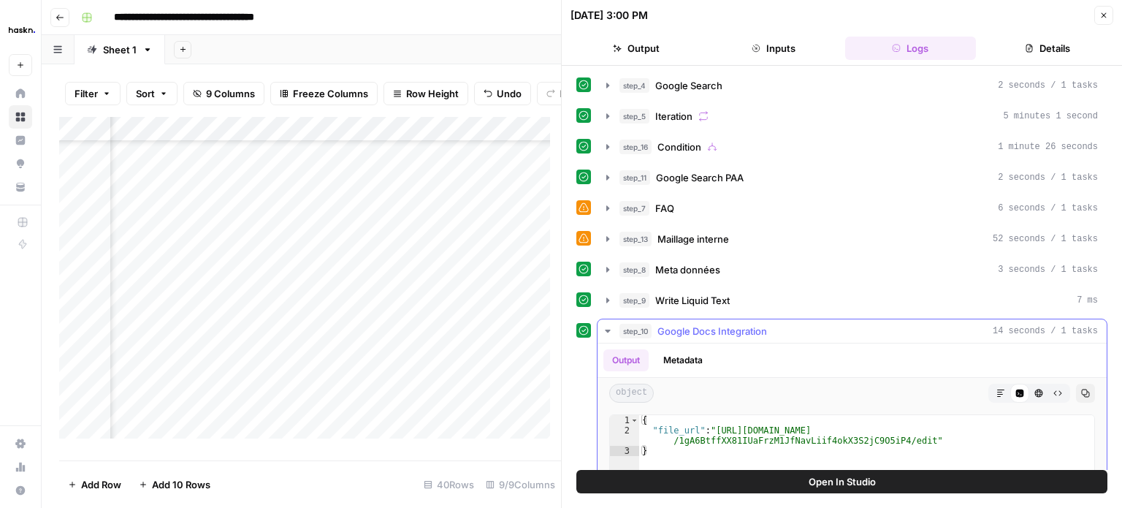
click at [606, 325] on icon "button" at bounding box center [608, 331] width 12 height 12
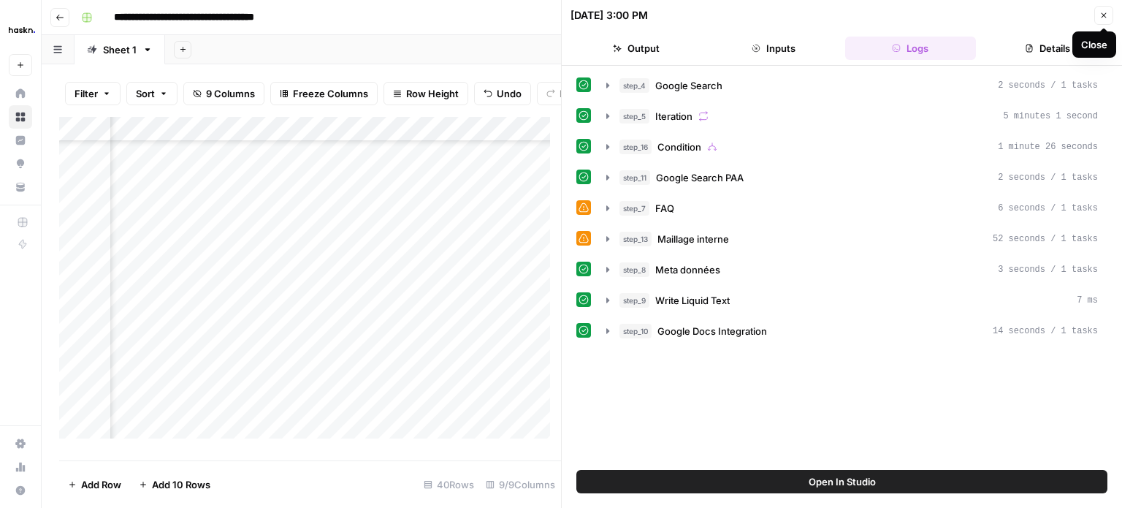
click at [1096, 11] on button "Close" at bounding box center [1103, 15] width 19 height 19
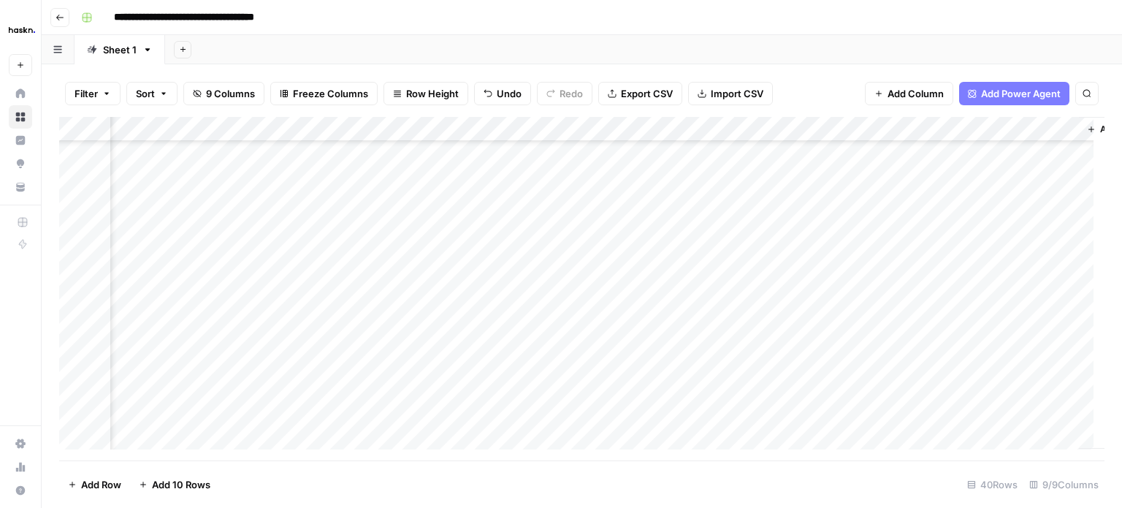
click at [934, 217] on div "Add Column" at bounding box center [581, 288] width 1045 height 343
click at [1069, 290] on div "Add Column" at bounding box center [581, 288] width 1045 height 343
click at [917, 291] on div "Add Column" at bounding box center [581, 288] width 1045 height 343
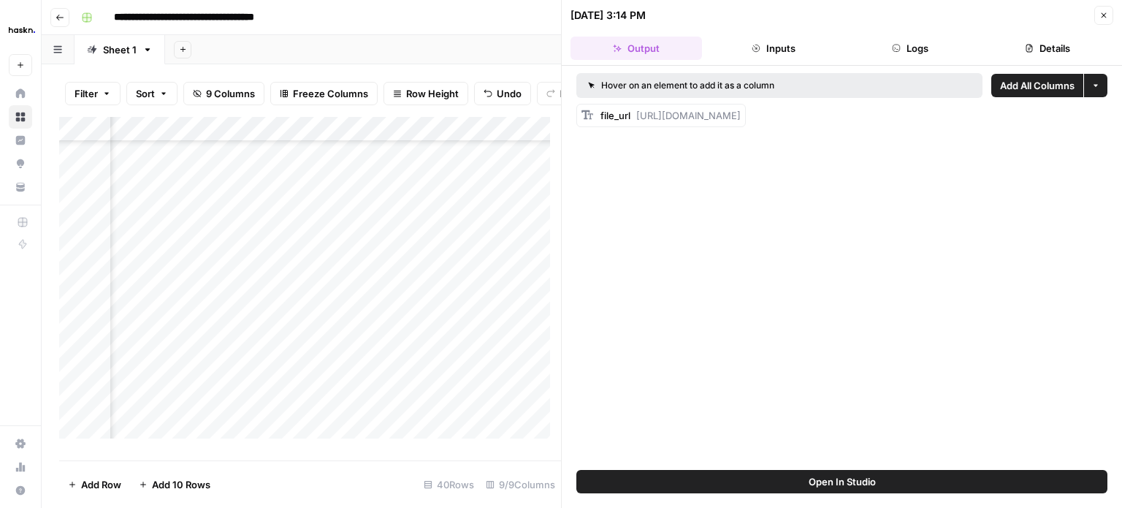
click at [898, 50] on icon "button" at bounding box center [896, 48] width 9 height 9
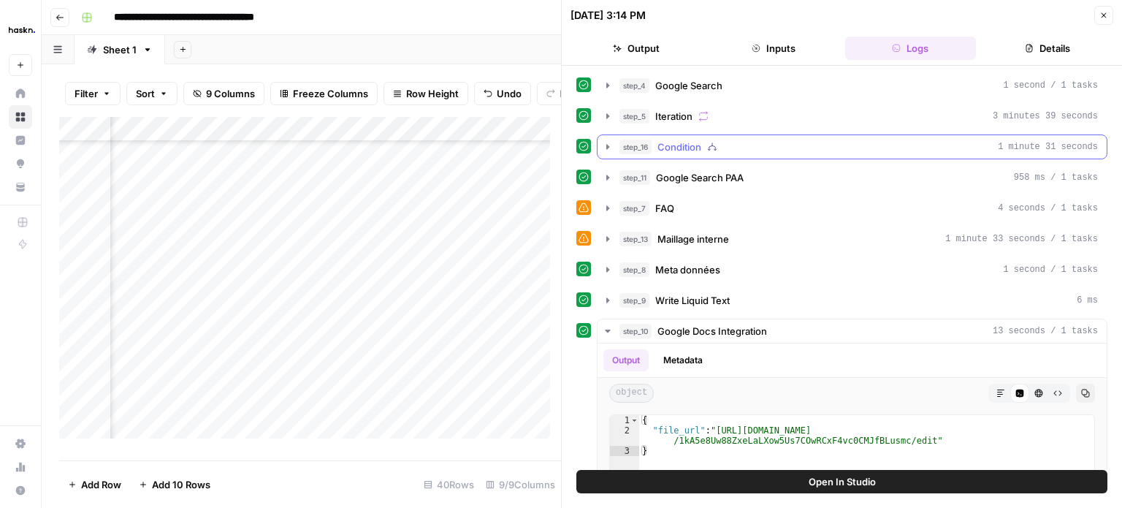
click at [608, 146] on icon "button" at bounding box center [608, 147] width 12 height 12
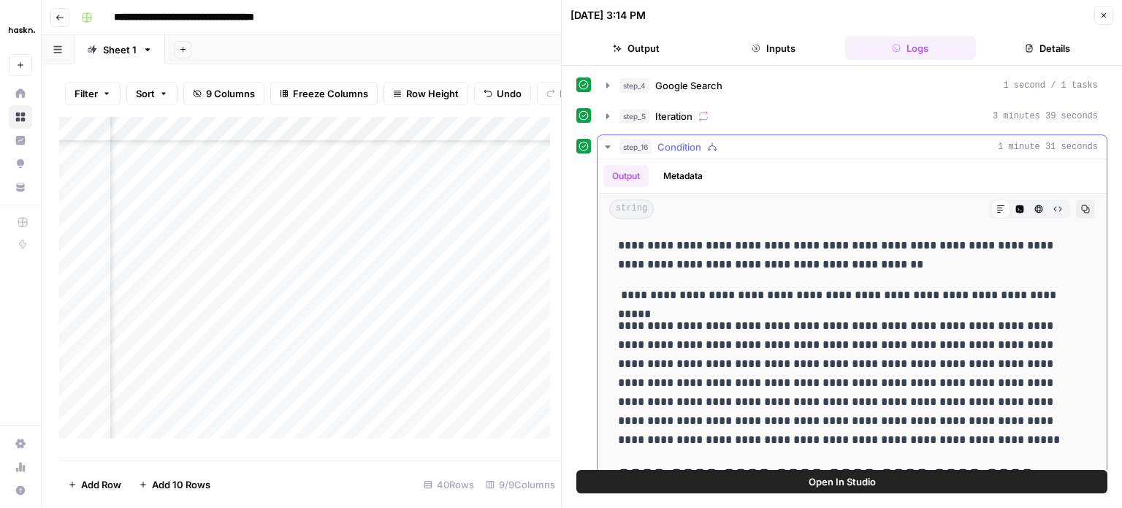
click at [1081, 210] on icon "button" at bounding box center [1085, 209] width 9 height 9
drag, startPoint x: 1099, startPoint y: 9, endPoint x: 1085, endPoint y: 18, distance: 16.4
click at [1097, 10] on button "Close" at bounding box center [1103, 15] width 19 height 19
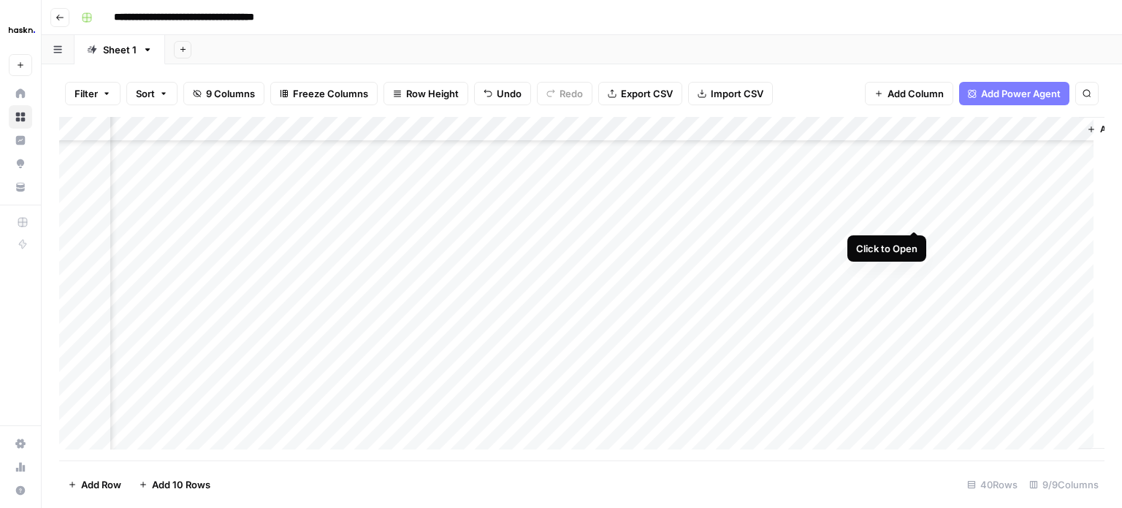
click at [917, 215] on div "Add Column" at bounding box center [581, 288] width 1045 height 343
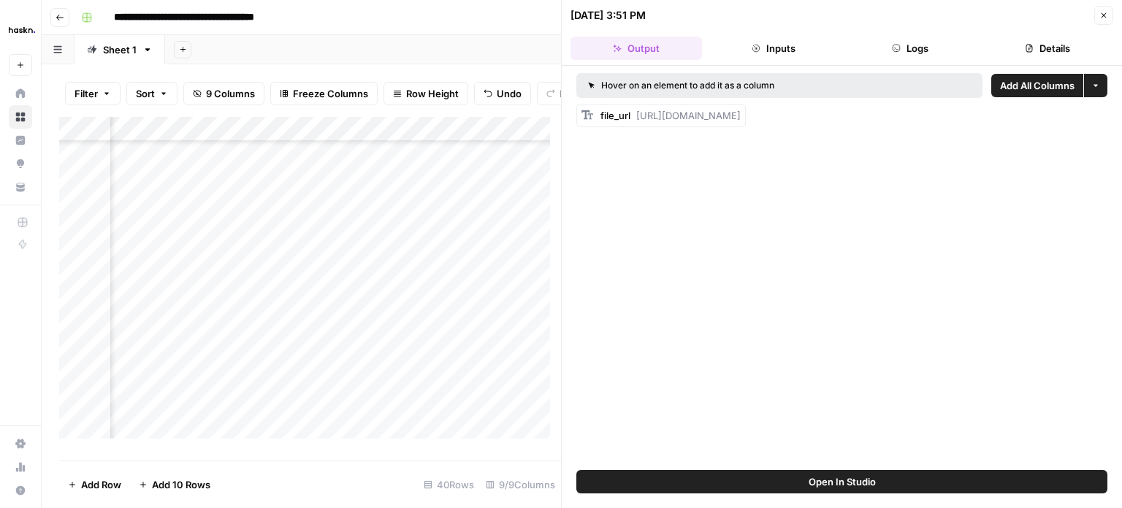
click at [932, 48] on button "Logs" at bounding box center [910, 48] width 131 height 23
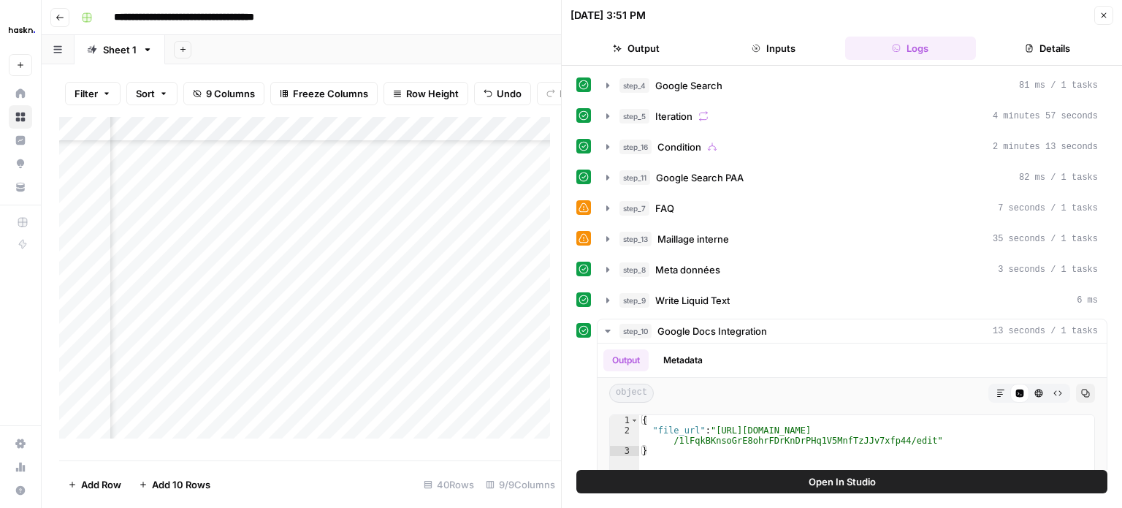
click at [605, 202] on icon "button" at bounding box center [608, 208] width 12 height 12
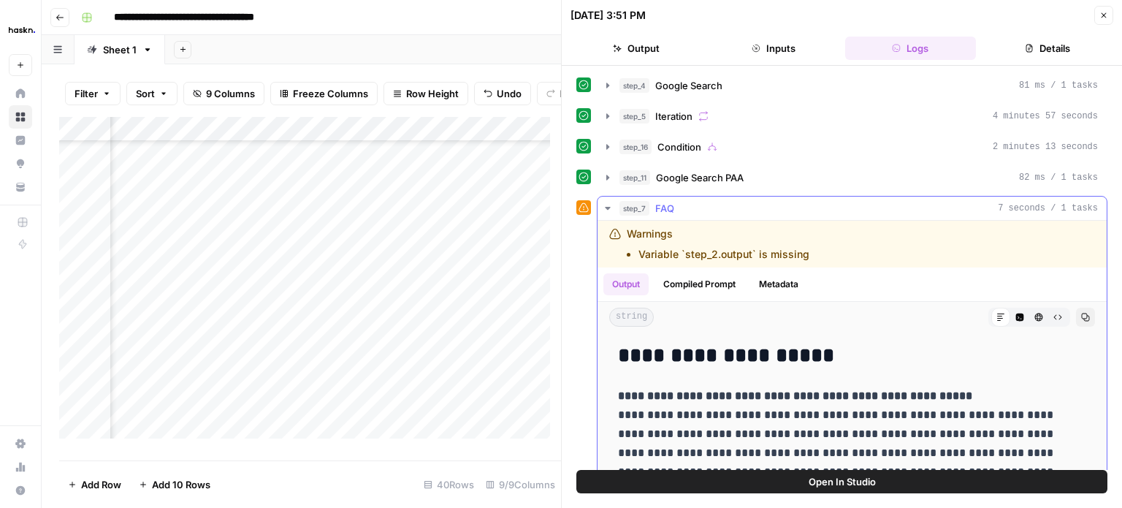
click at [605, 202] on icon "button" at bounding box center [608, 208] width 12 height 12
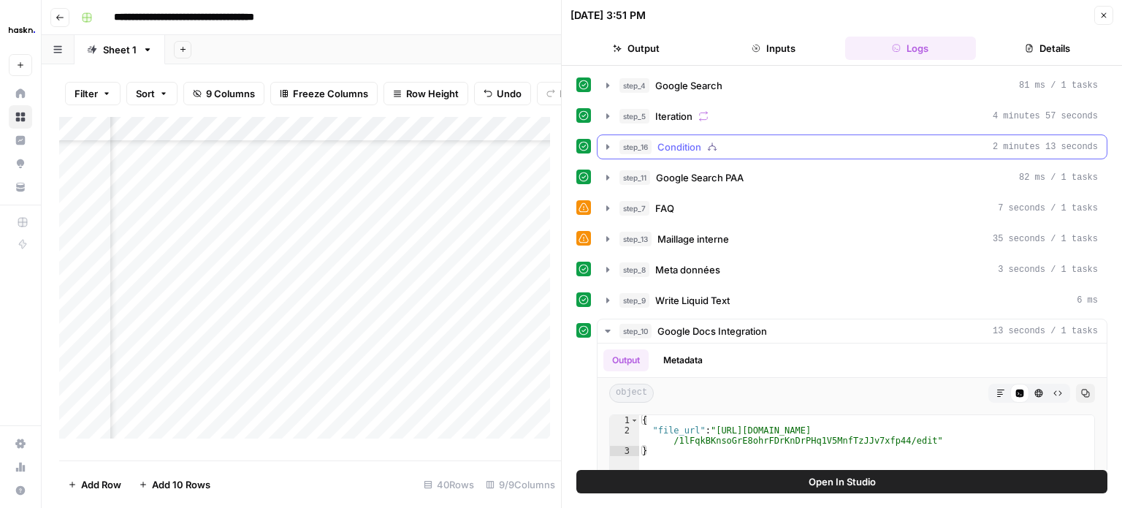
click at [606, 148] on icon "button" at bounding box center [608, 147] width 12 height 12
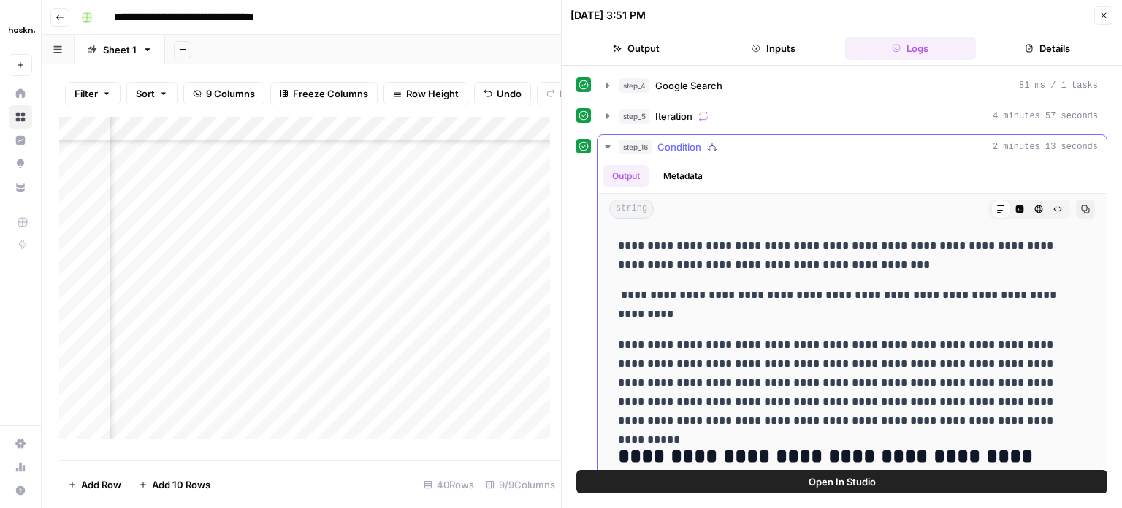
click at [606, 148] on icon "button" at bounding box center [608, 147] width 12 height 12
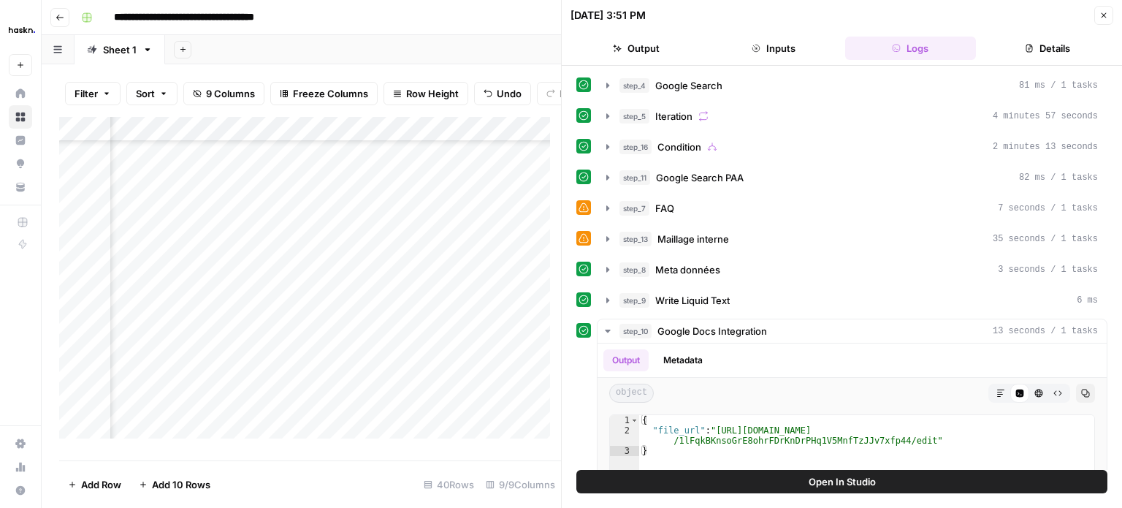
click at [1103, 14] on icon "button" at bounding box center [1103, 15] width 9 height 9
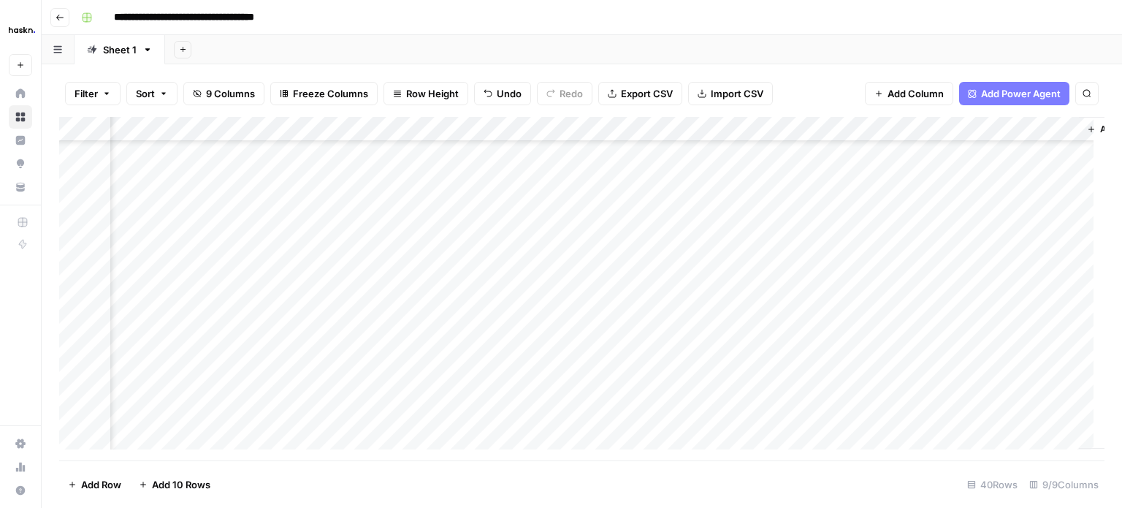
click at [1065, 214] on div "Add Column" at bounding box center [581, 288] width 1045 height 343
click at [880, 240] on div "Add Column" at bounding box center [581, 288] width 1045 height 343
click at [914, 215] on div "Add Column" at bounding box center [581, 288] width 1045 height 343
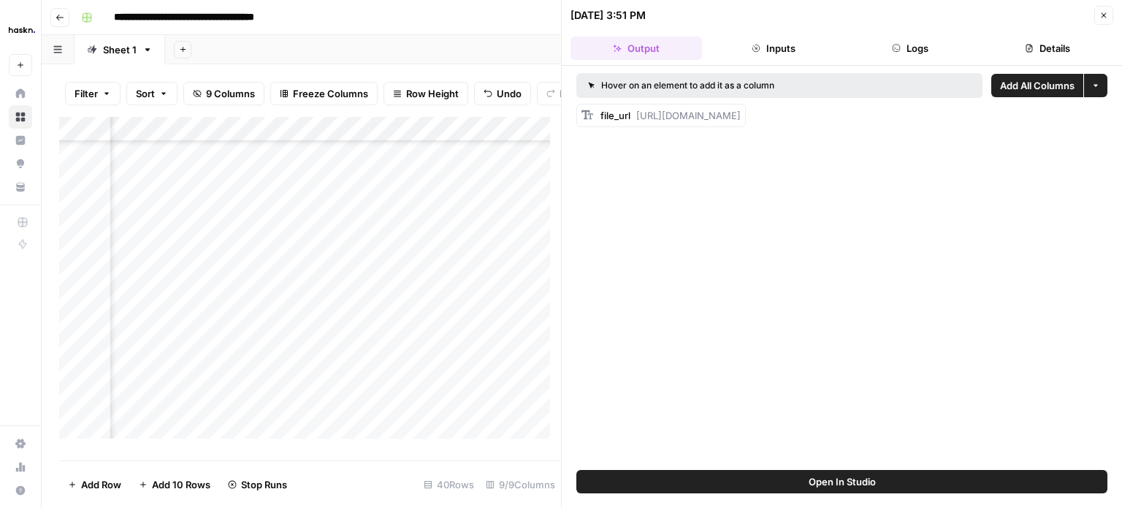
click at [920, 50] on button "Logs" at bounding box center [910, 48] width 131 height 23
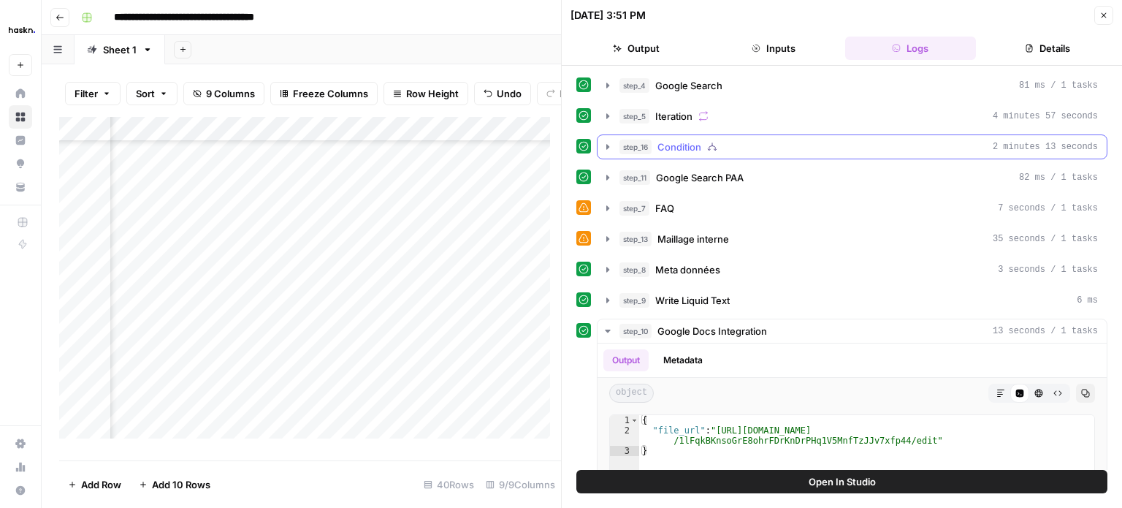
click at [611, 144] on icon "button" at bounding box center [608, 147] width 12 height 12
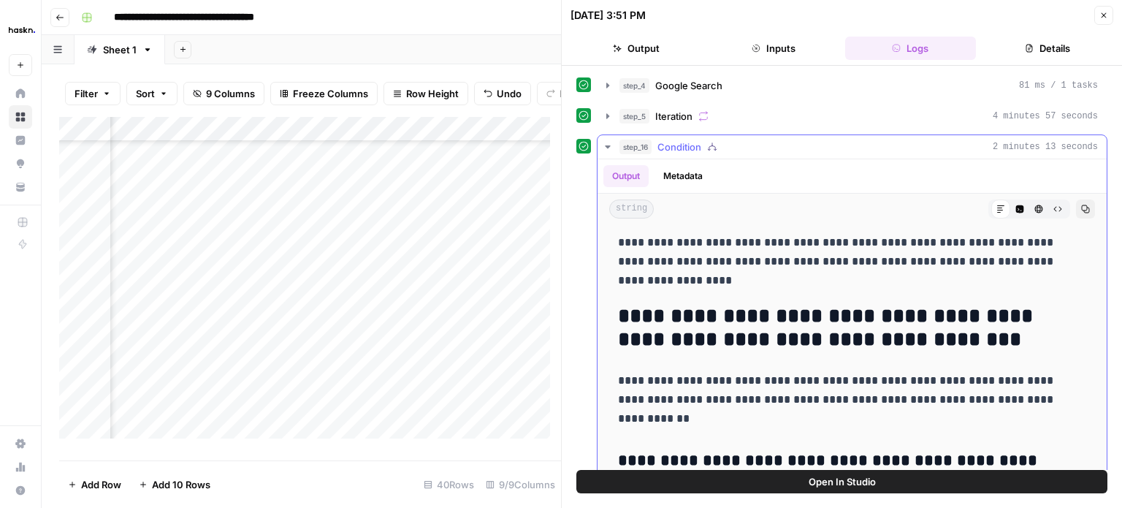
scroll to position [1169, 0]
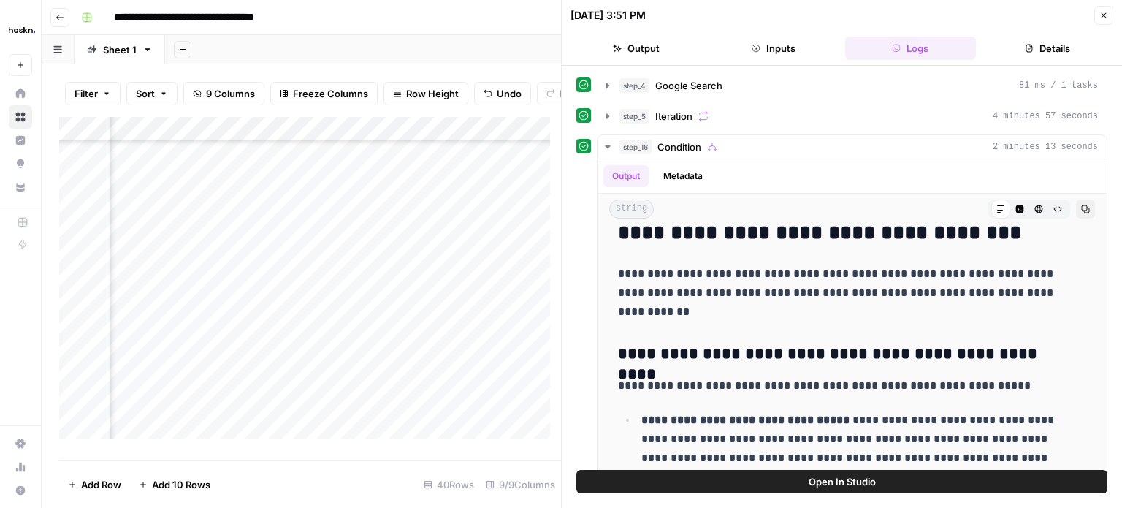
click at [353, 202] on div "Add Column" at bounding box center [310, 283] width 502 height 332
click at [294, 224] on div "Add Column" at bounding box center [310, 283] width 502 height 332
click at [240, 237] on div "Add Column" at bounding box center [310, 283] width 502 height 332
click at [485, 234] on div "Add Column" at bounding box center [310, 283] width 502 height 332
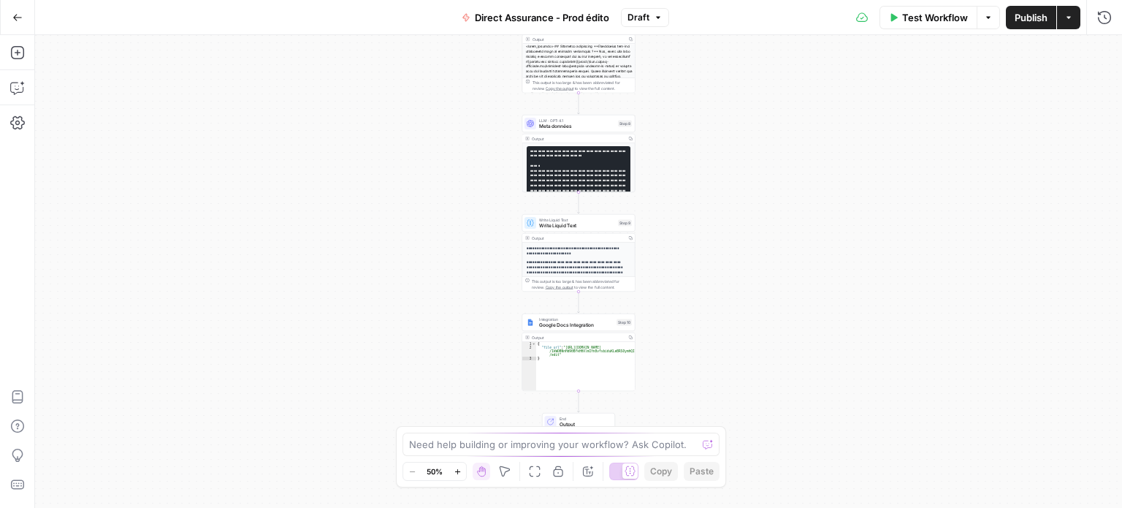
click at [572, 251] on p "**********" at bounding box center [576, 250] width 99 height 11
click at [572, 227] on span "Write Liquid Text" at bounding box center [577, 225] width 76 height 7
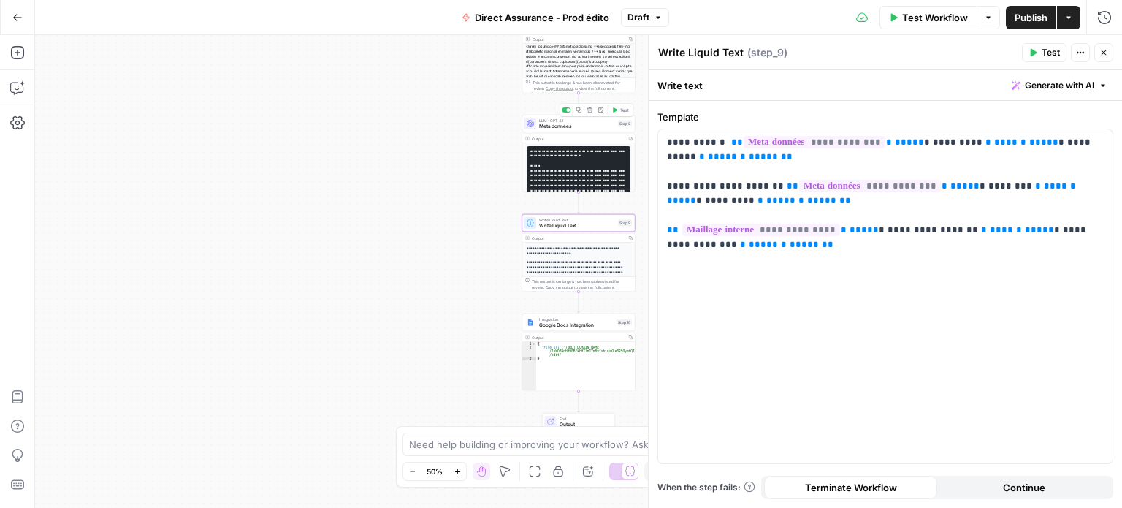
click at [568, 128] on span "Meta données" at bounding box center [577, 126] width 76 height 7
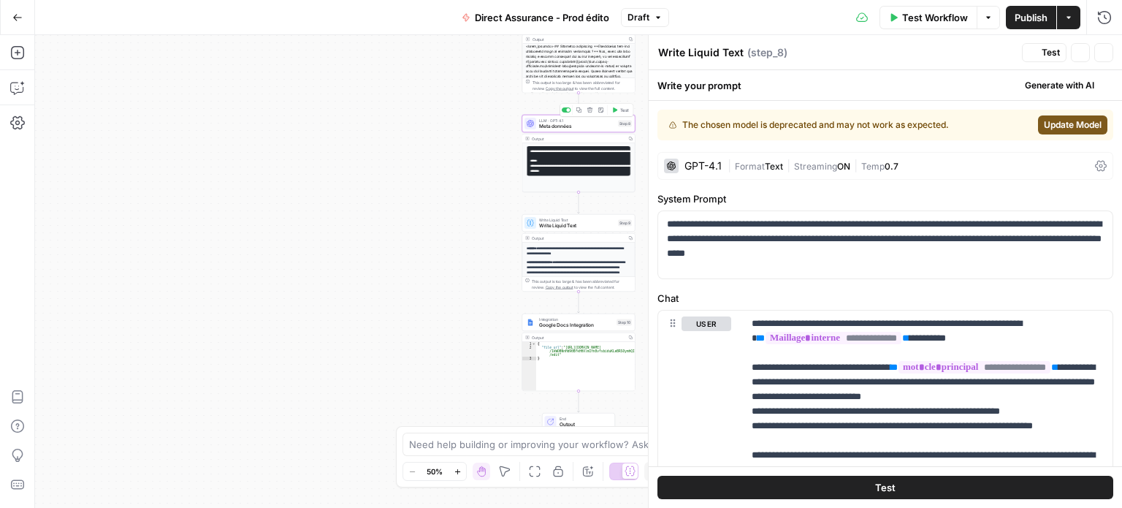
type textarea "Meta données"
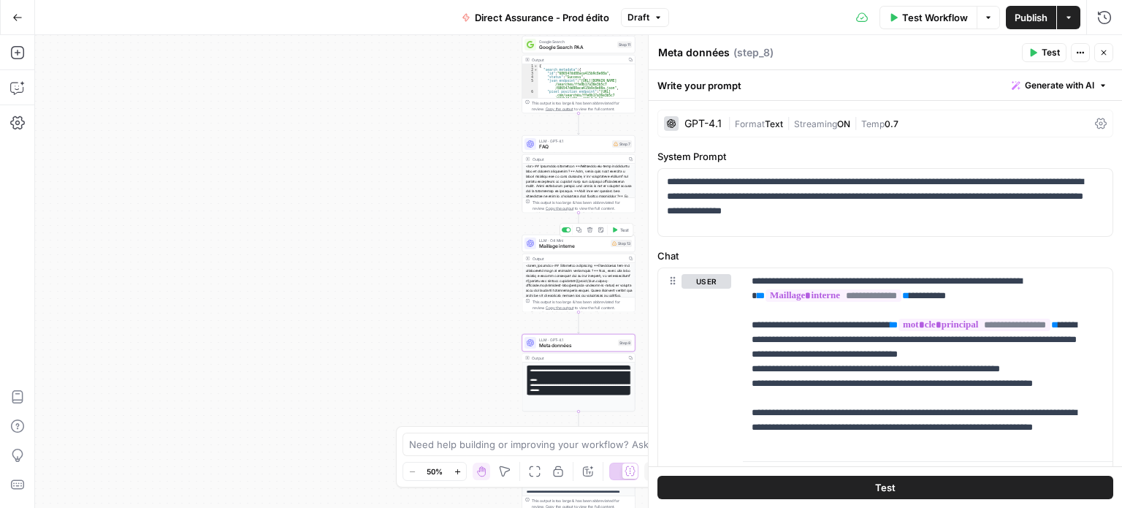
click at [556, 248] on span "Maillage interne" at bounding box center [573, 245] width 69 height 7
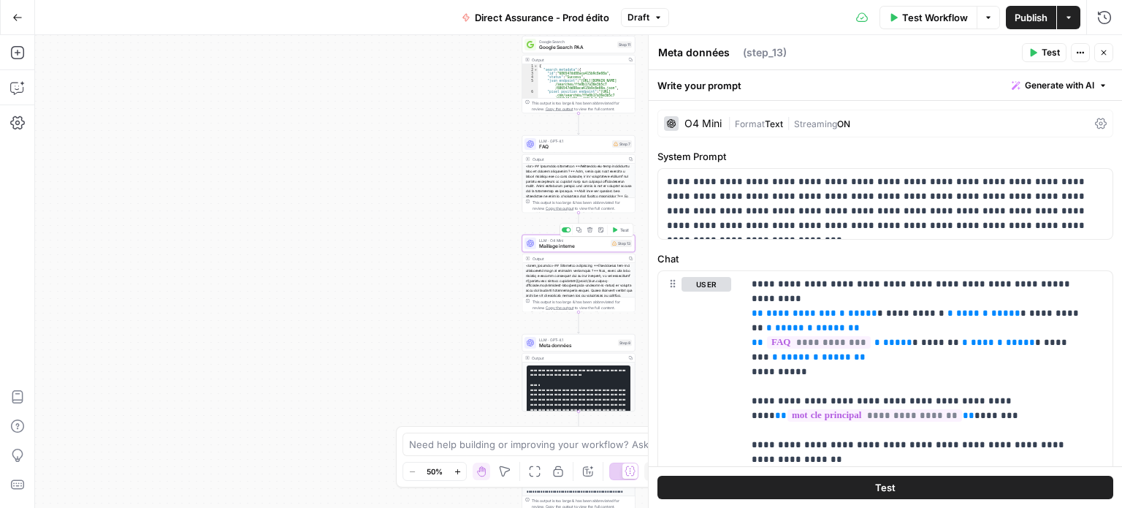
type textarea "Maillage interne"
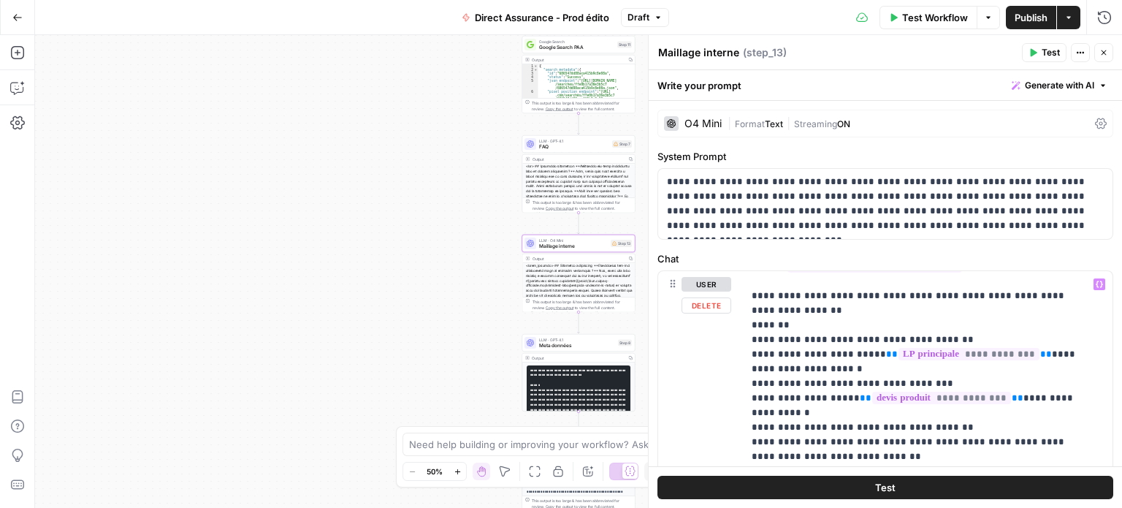
scroll to position [73, 0]
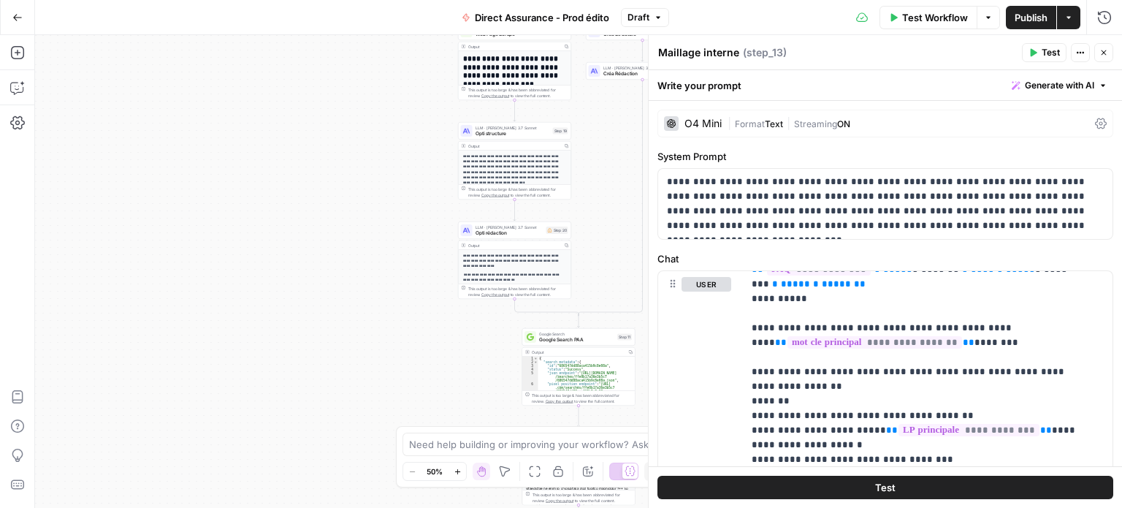
click at [1101, 53] on icon "button" at bounding box center [1103, 52] width 9 height 9
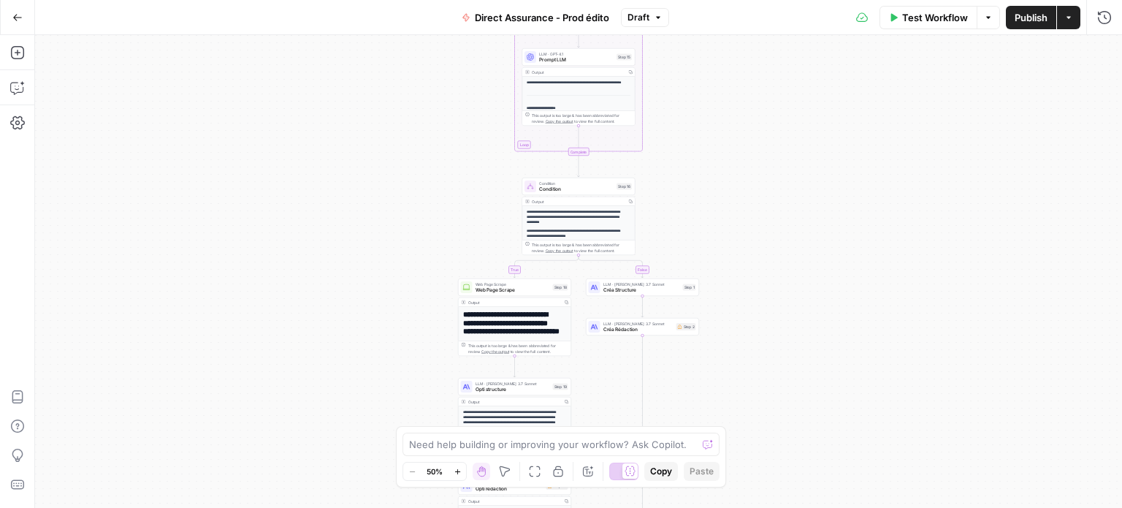
click at [581, 189] on span "Condition" at bounding box center [576, 189] width 75 height 7
click at [589, 245] on div "This output is too large & has been abbreviated for review. Copy the output to …" at bounding box center [582, 248] width 100 height 12
click at [577, 221] on p "**********" at bounding box center [576, 217] width 99 height 16
click at [631, 202] on icon "button" at bounding box center [631, 201] width 4 height 4
click at [581, 199] on div "Output" at bounding box center [578, 202] width 92 height 6
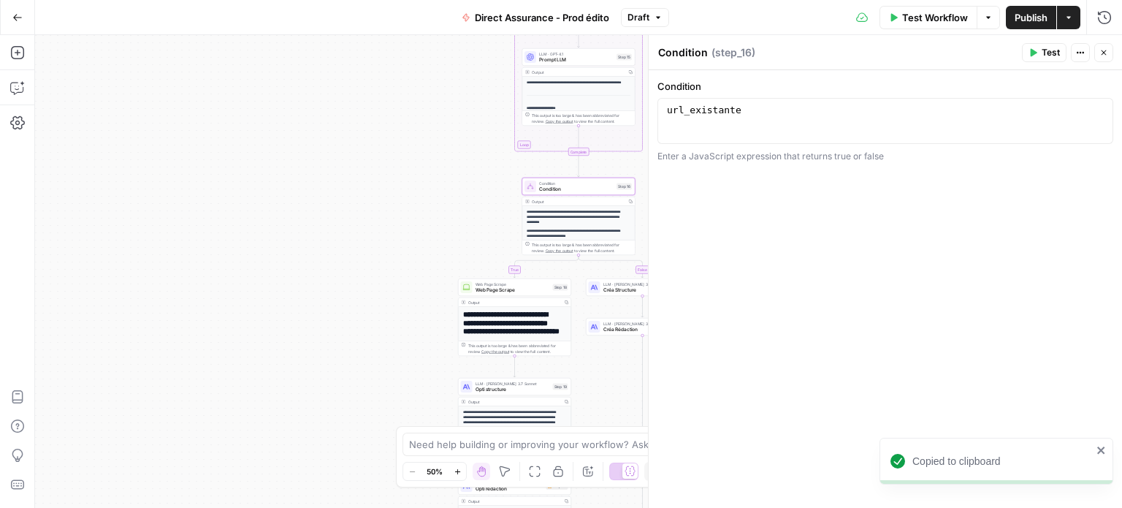
click at [541, 219] on p "**********" at bounding box center [576, 217] width 99 height 16
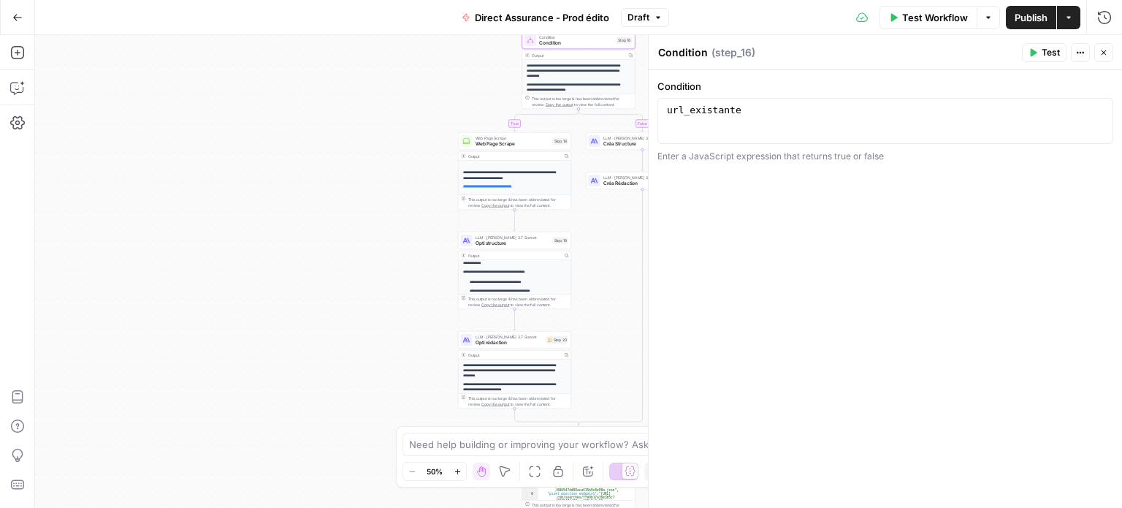
scroll to position [146, 0]
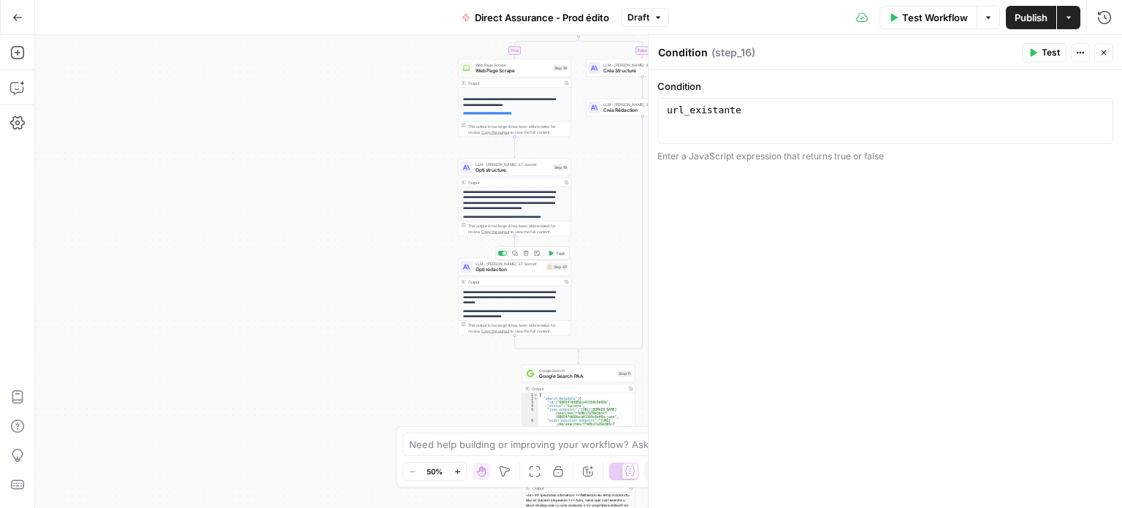
click at [557, 268] on div "Step 20" at bounding box center [557, 266] width 22 height 7
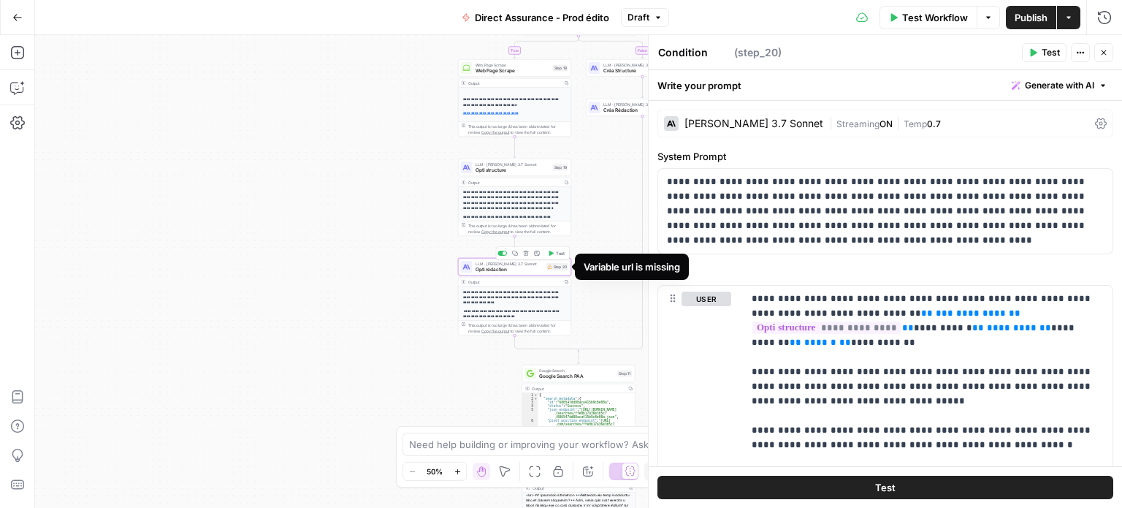
type textarea "Opti rédaction"
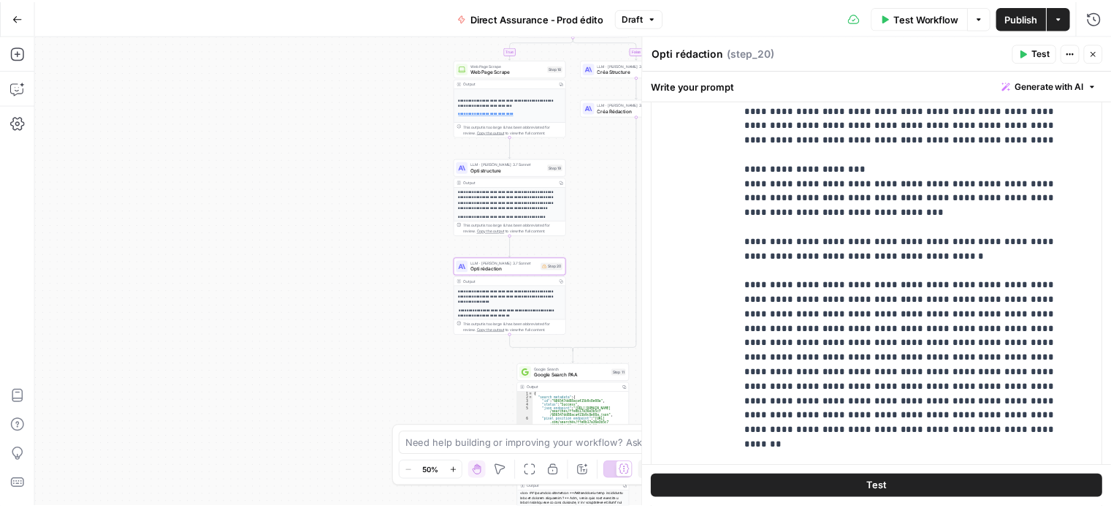
scroll to position [730, 0]
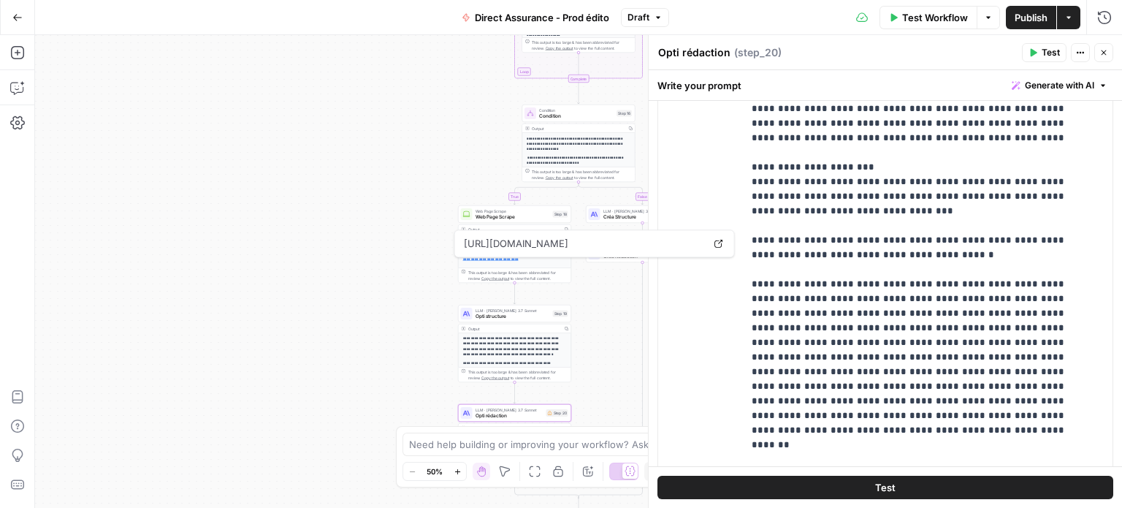
click at [1113, 53] on header "Opti rédaction Opti rédaction ( step_20 ) Test Actions Close" at bounding box center [885, 52] width 473 height 35
click at [1106, 53] on icon "button" at bounding box center [1103, 52] width 9 height 9
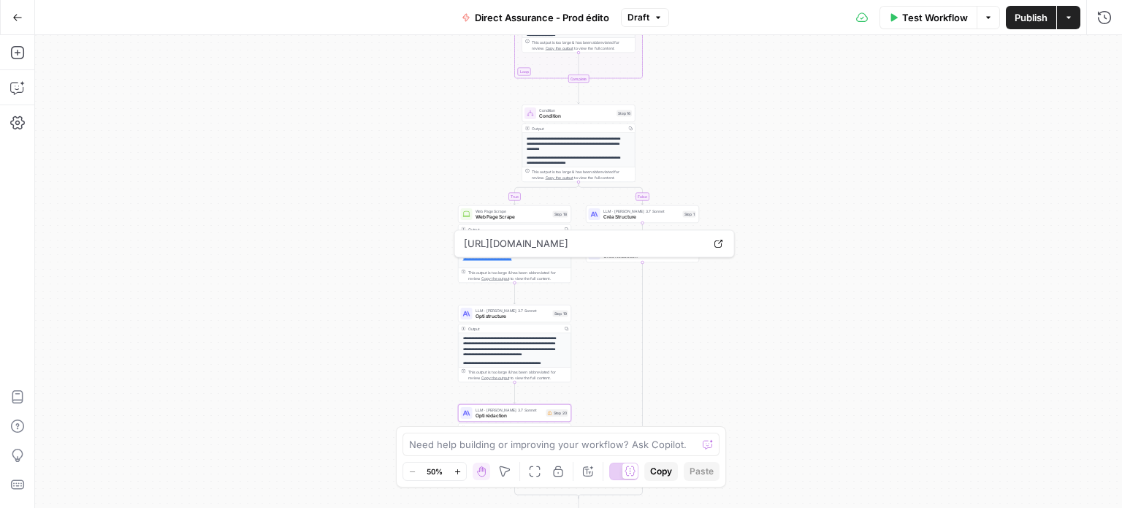
click at [777, 217] on div "true false Workflow Set Inputs Inputs Google Search Google Search Step 4 Output…" at bounding box center [578, 271] width 1087 height 473
click at [652, 280] on div "true false Workflow Set Inputs Inputs Google Search Google Search Step 4 Output…" at bounding box center [578, 271] width 1087 height 473
click at [610, 280] on div "true false Workflow Set Inputs Inputs Google Search Google Search Step 4 Output…" at bounding box center [578, 271] width 1087 height 473
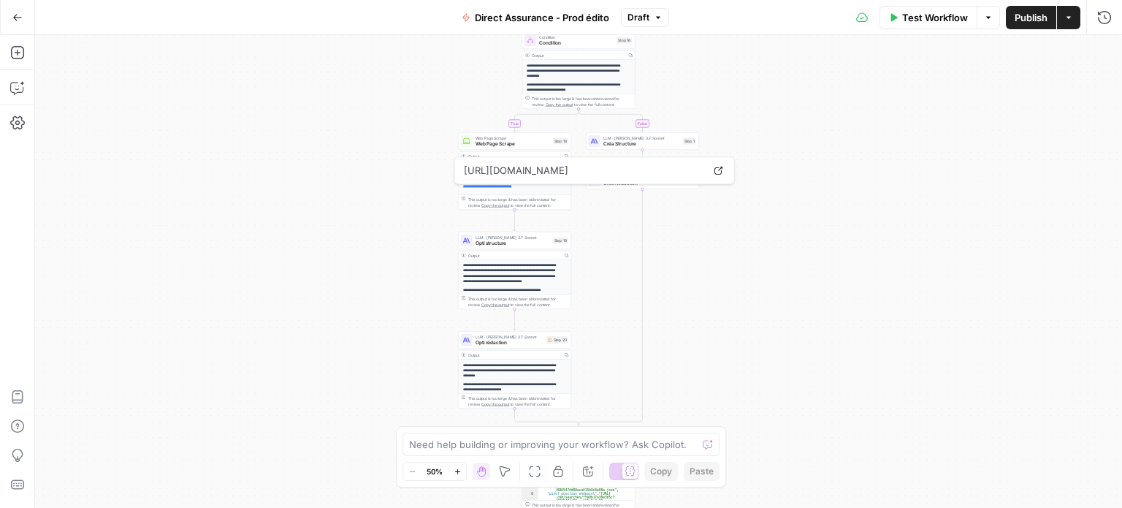
click at [421, 279] on div "true false Workflow Set Inputs Inputs Google Search Google Search Step 4 Output…" at bounding box center [578, 271] width 1087 height 473
click at [723, 97] on div "true false Workflow Set Inputs Inputs Google Search Google Search Step 4 Output…" at bounding box center [578, 271] width 1087 height 473
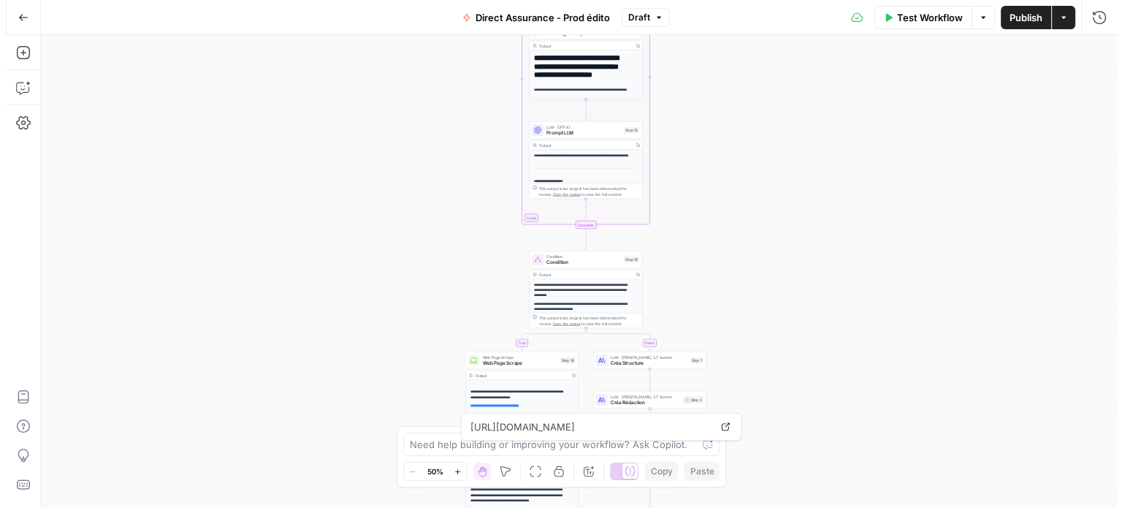
scroll to position [0, 0]
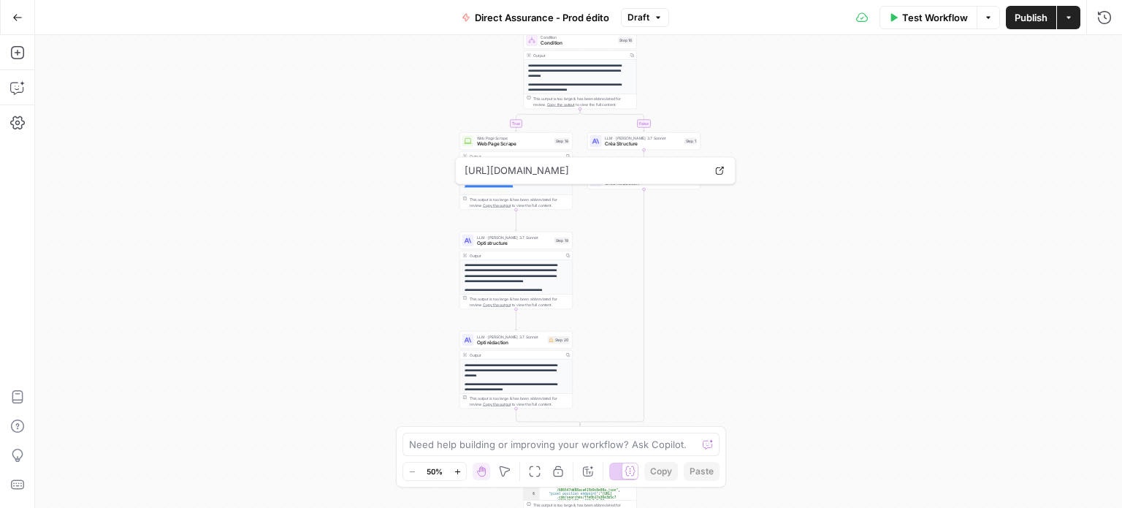
click at [419, 150] on div "true false Workflow Set Inputs Inputs Google Search Google Search Step 4 Output…" at bounding box center [578, 271] width 1087 height 473
click at [706, 216] on div "true false Workflow Set Inputs Inputs Google Search Google Search Step 4 Output…" at bounding box center [578, 271] width 1087 height 473
click at [561, 48] on div "Condition Condition Step 16 Copy step Delete step Add Note Test" at bounding box center [580, 40] width 113 height 18
click at [563, 49] on div "**********" at bounding box center [580, 69] width 113 height 77
type textarea "**********"
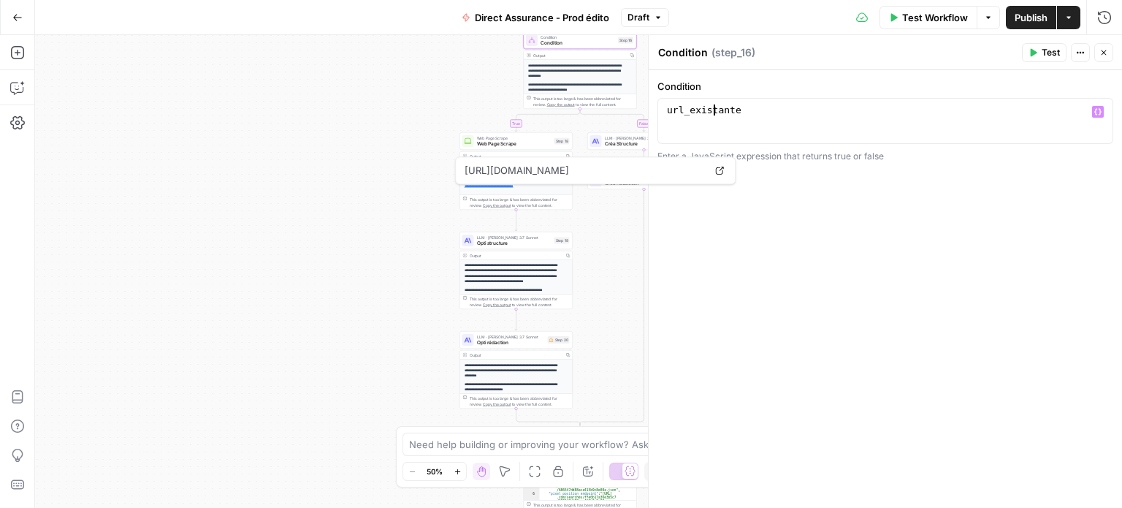
click at [716, 112] on div "url_existante" at bounding box center [885, 131] width 443 height 55
click at [751, 110] on div "url_existante" at bounding box center [885, 131] width 443 height 55
click at [423, 120] on div "true false Workflow Set Inputs Inputs Google Search Google Search Step 4 Output…" at bounding box center [578, 271] width 1087 height 473
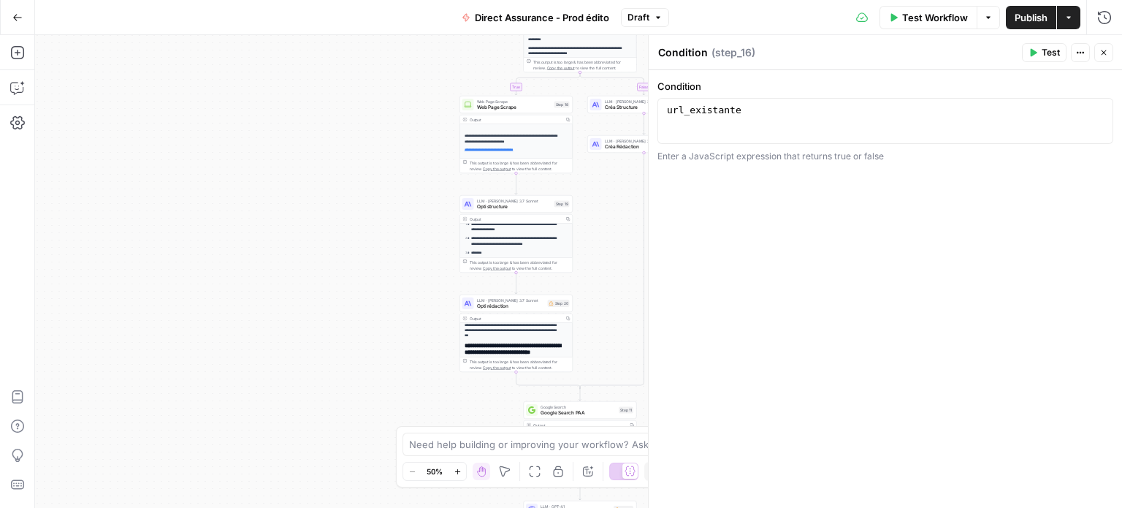
scroll to position [146, 0]
click at [1107, 55] on icon "button" at bounding box center [1103, 52] width 9 height 9
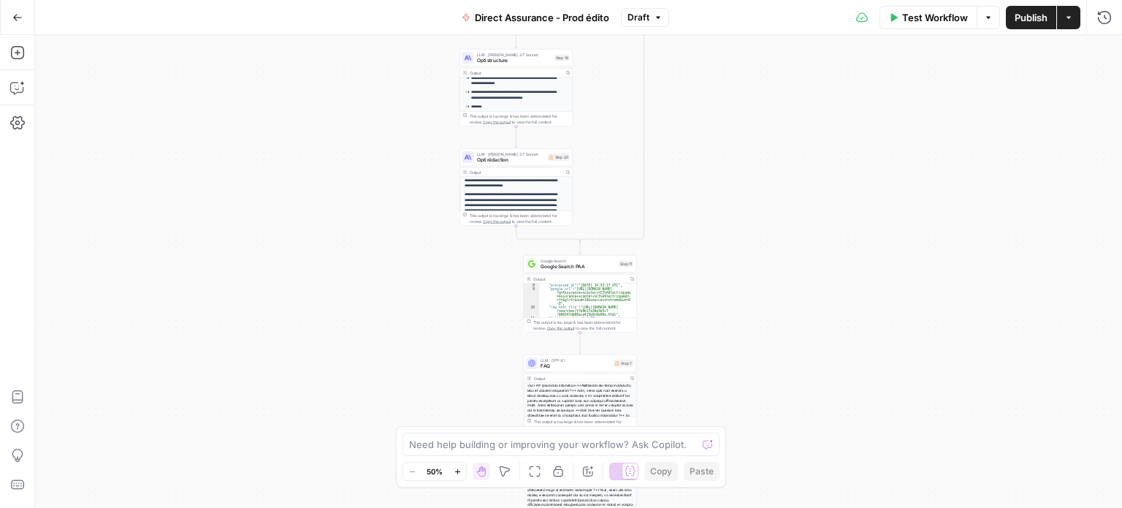
scroll to position [0, 0]
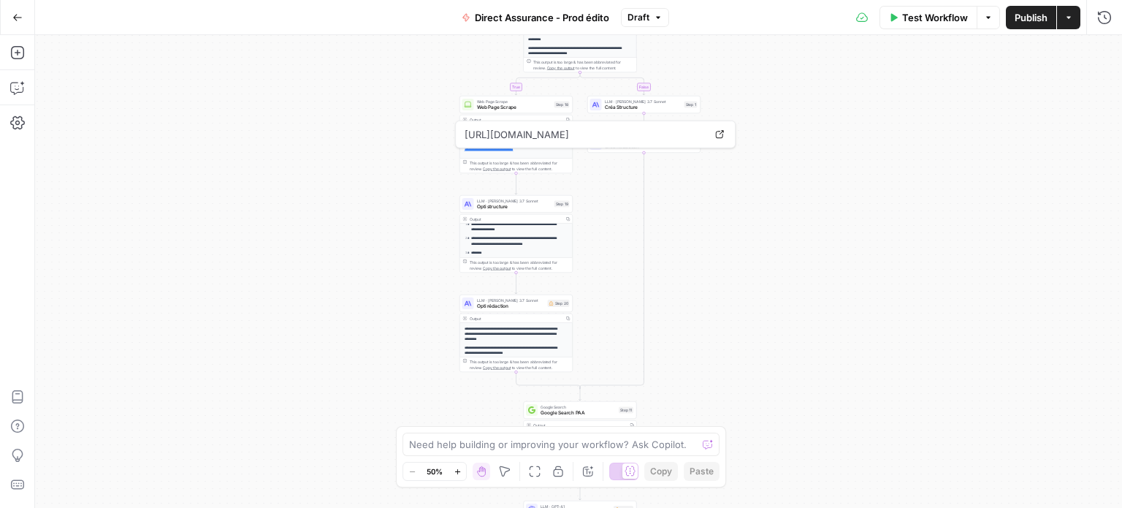
click at [706, 182] on div "true false Workflow Set Inputs Inputs Google Search Google Search Step 4 Output…" at bounding box center [578, 271] width 1087 height 473
click at [692, 231] on div "true false Workflow Set Inputs Inputs Google Search Google Search Step 4 Output…" at bounding box center [578, 271] width 1087 height 473
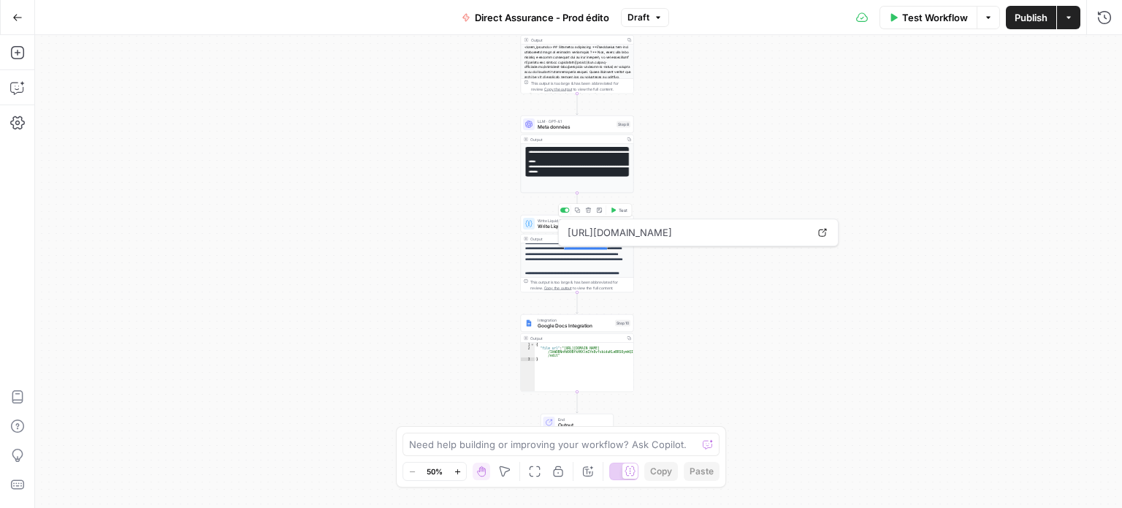
click at [549, 227] on span "Write Liquid Text" at bounding box center [576, 226] width 76 height 7
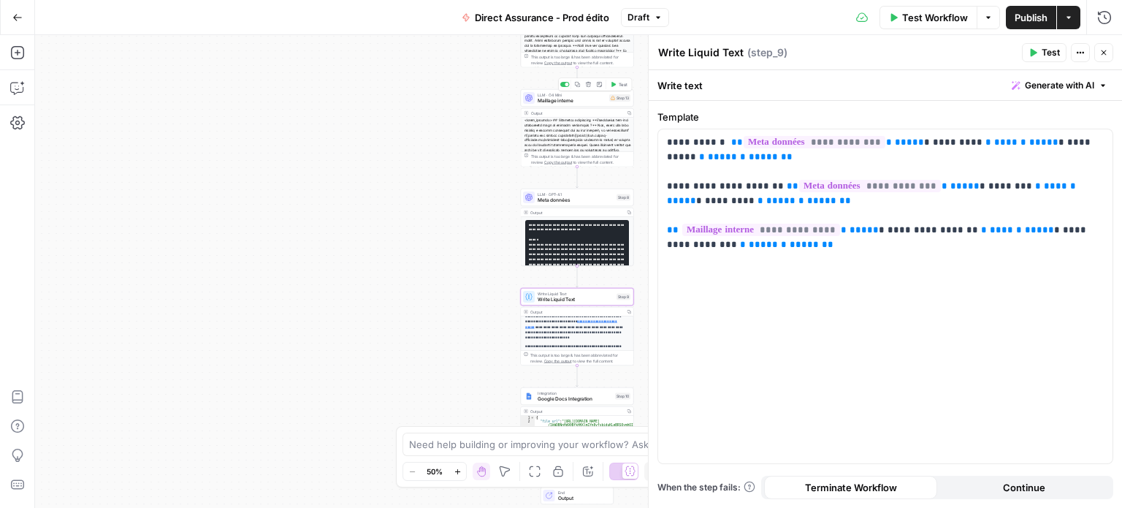
click at [555, 102] on span "Maillage interne" at bounding box center [572, 100] width 69 height 7
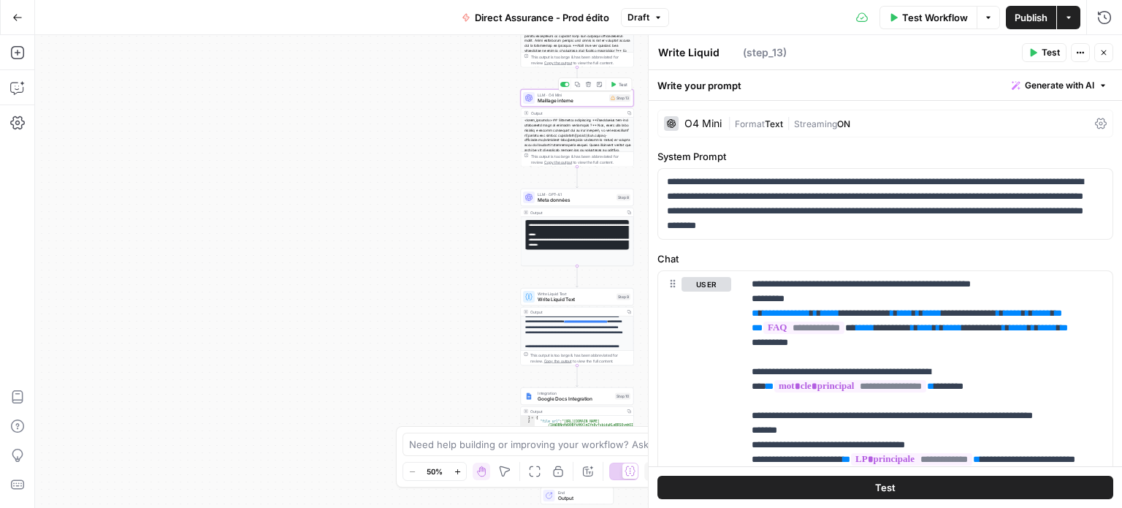
type textarea "Maillage interne"
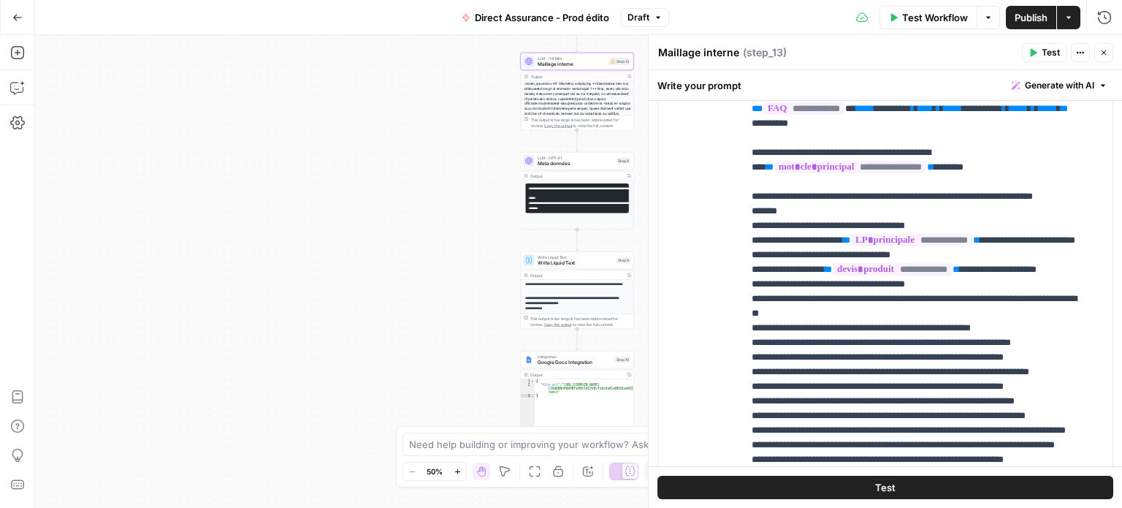
scroll to position [146, 0]
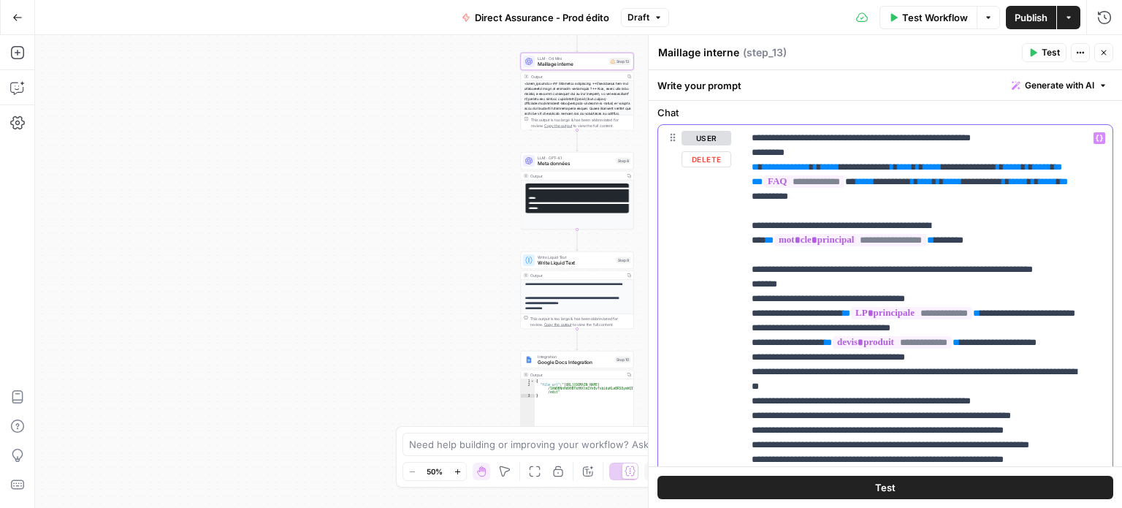
click at [810, 169] on span "**********" at bounding box center [786, 166] width 47 height 9
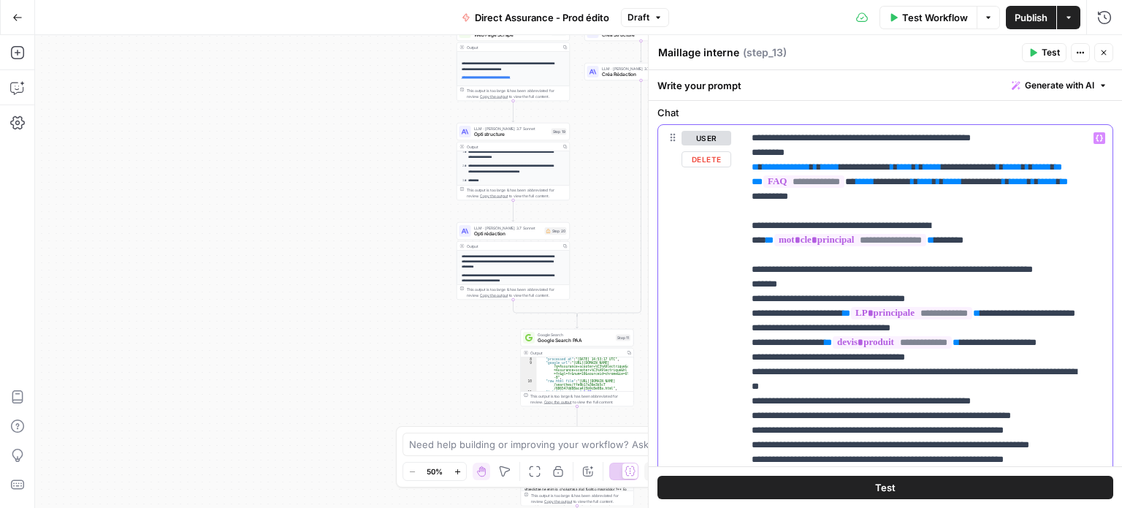
drag, startPoint x: 784, startPoint y: 180, endPoint x: 746, endPoint y: 169, distance: 39.7
click at [746, 169] on div "**********" at bounding box center [922, 422] width 359 height 595
copy p "**********"
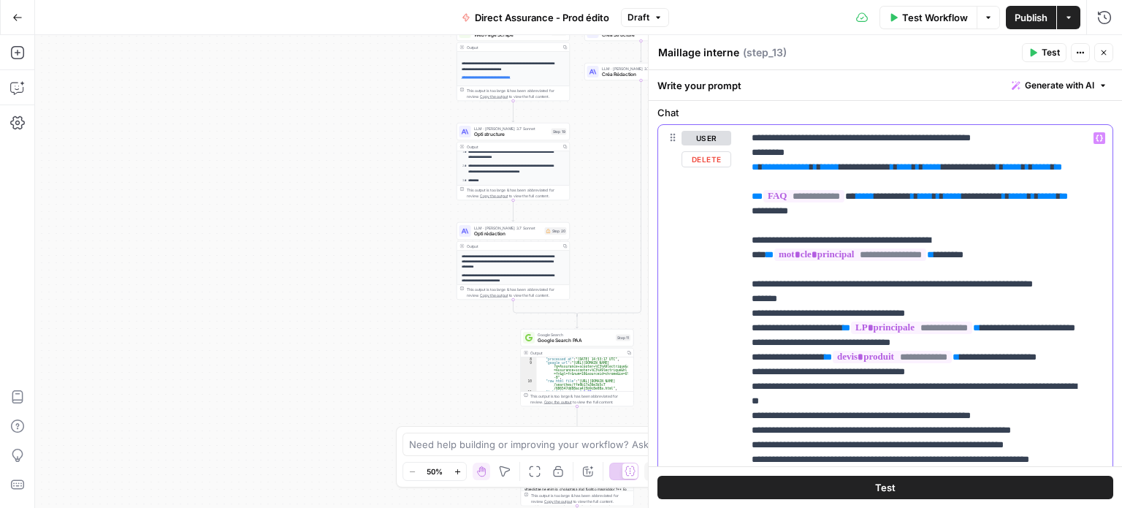
paste div
click at [811, 186] on span "**********" at bounding box center [788, 181] width 51 height 9
click at [492, 233] on span "Opti rédaction" at bounding box center [508, 233] width 68 height 7
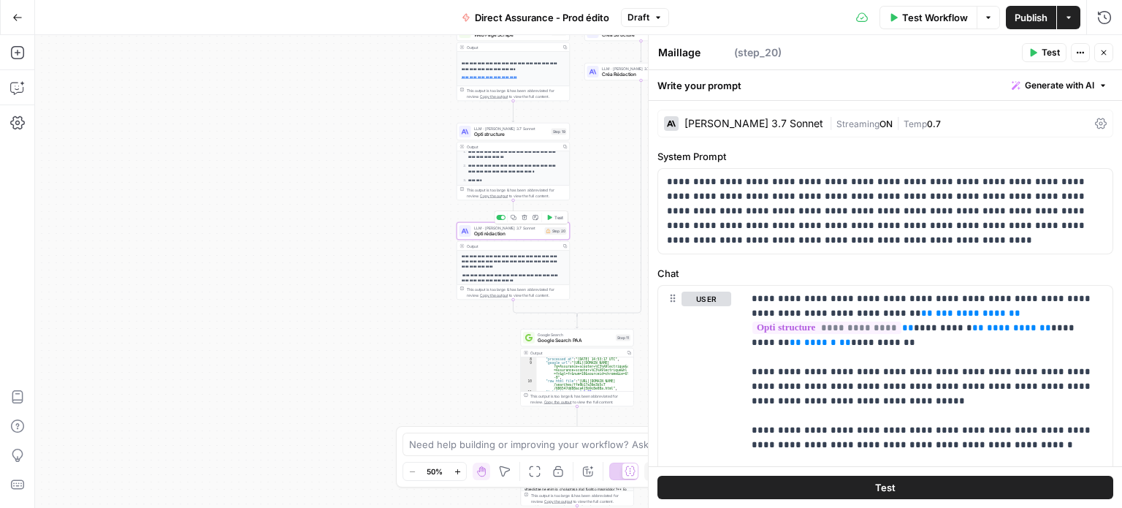
type textarea "Opti rédaction"
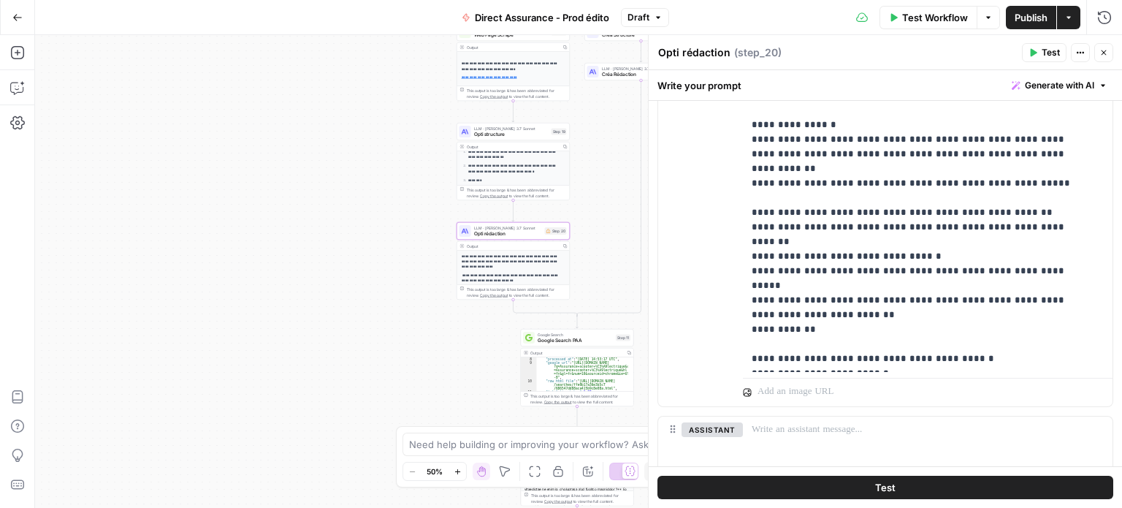
scroll to position [511, 0]
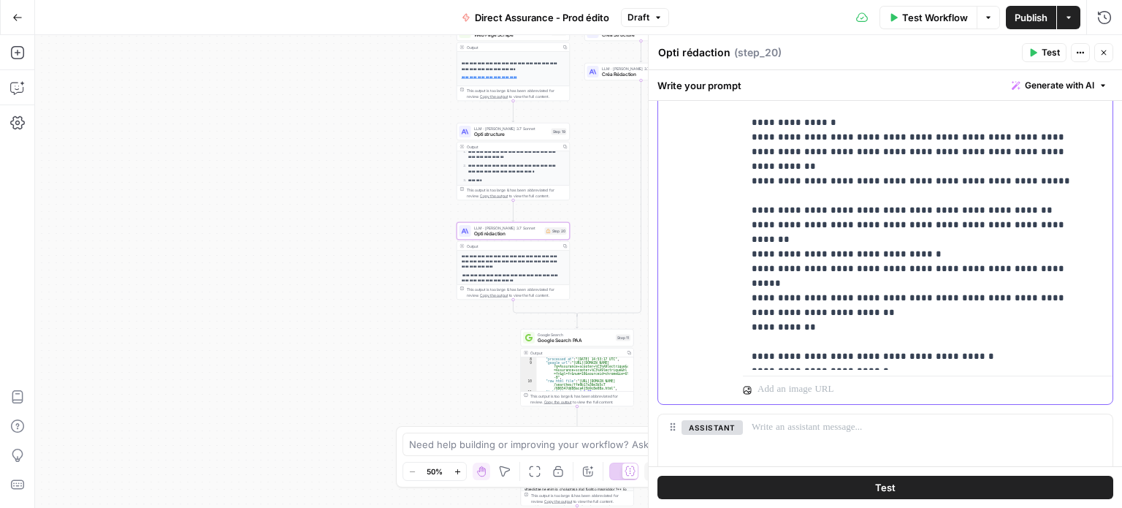
click at [608, 75] on span "Créa Rédaction" at bounding box center [637, 74] width 70 height 7
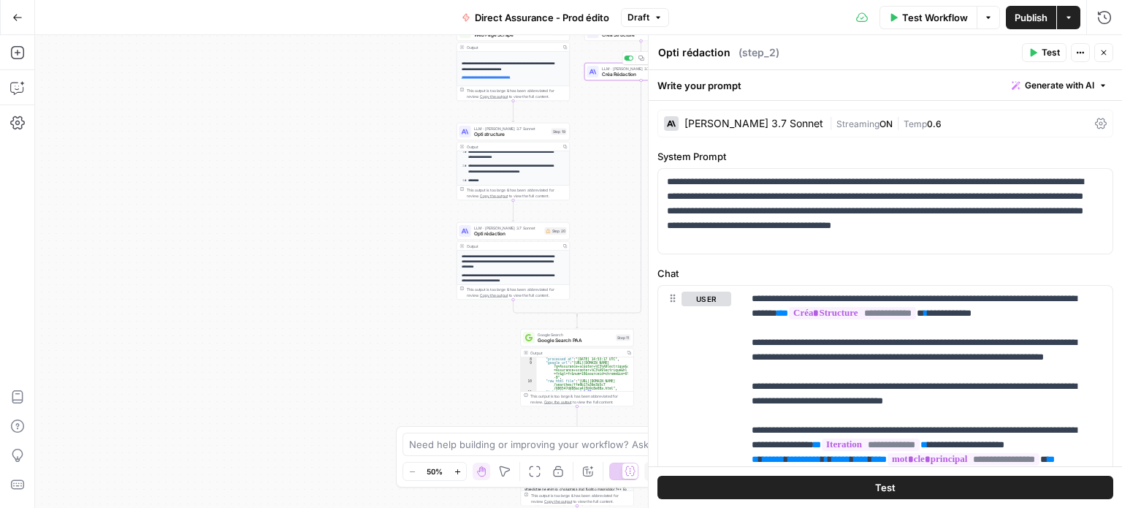
type textarea "Créa Rédaction"
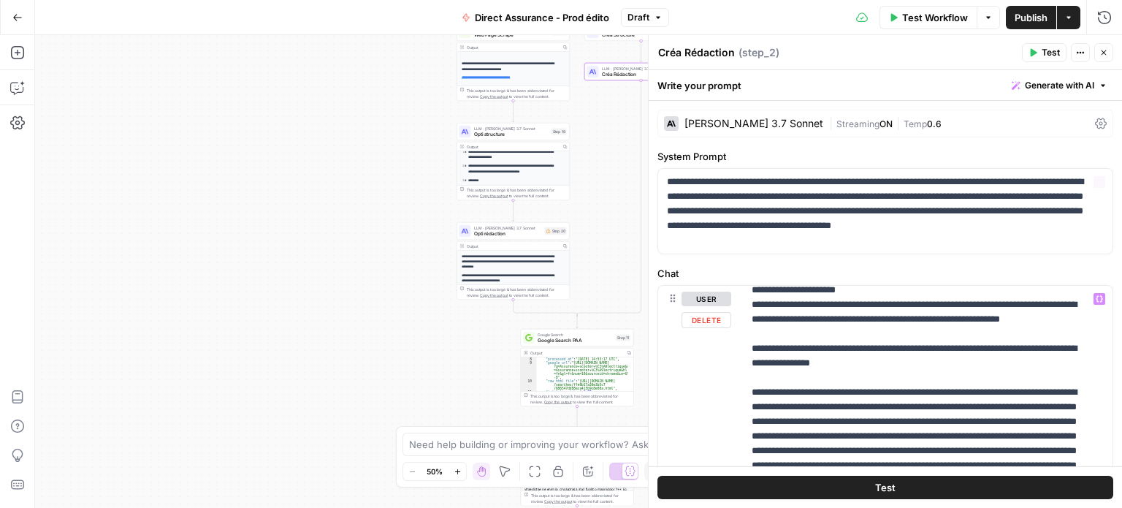
scroll to position [717, 0]
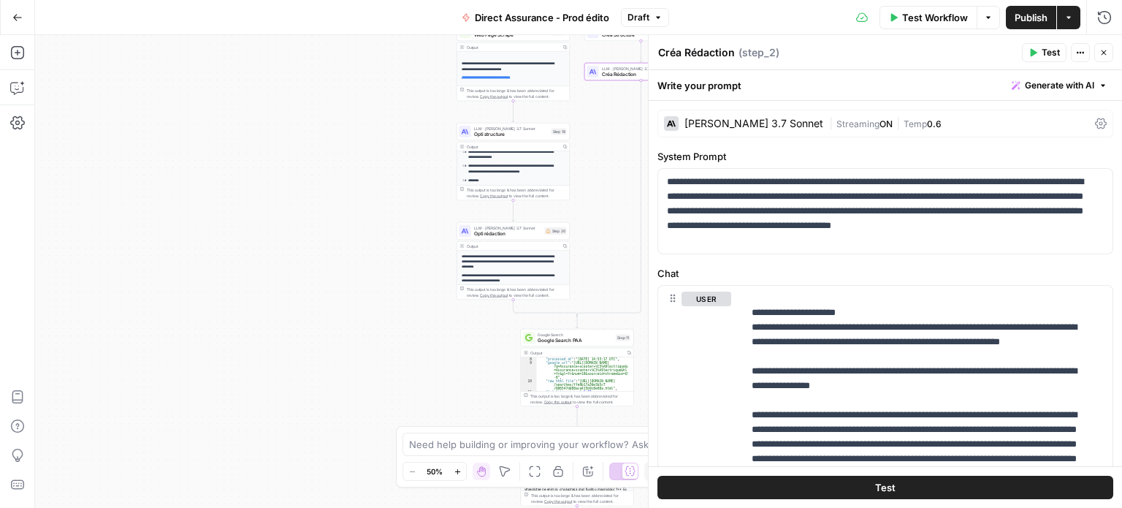
click at [1095, 119] on icon at bounding box center [1101, 123] width 12 height 11
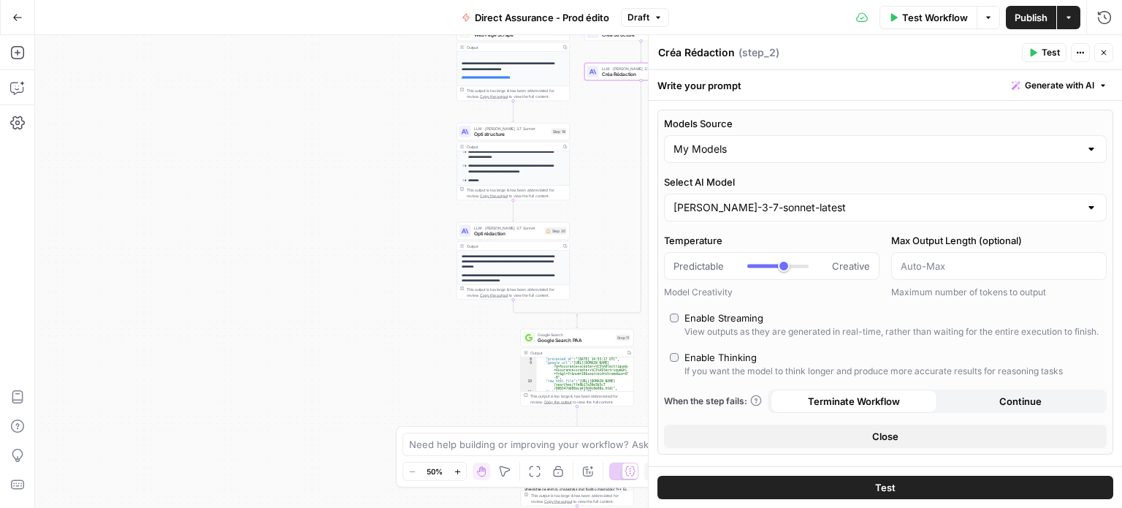
click at [957, 413] on button "Continue" at bounding box center [1020, 400] width 167 height 23
drag, startPoint x: 1103, startPoint y: 52, endPoint x: 702, endPoint y: 156, distance: 414.2
click at [1103, 53] on icon "button" at bounding box center [1103, 52] width 5 height 5
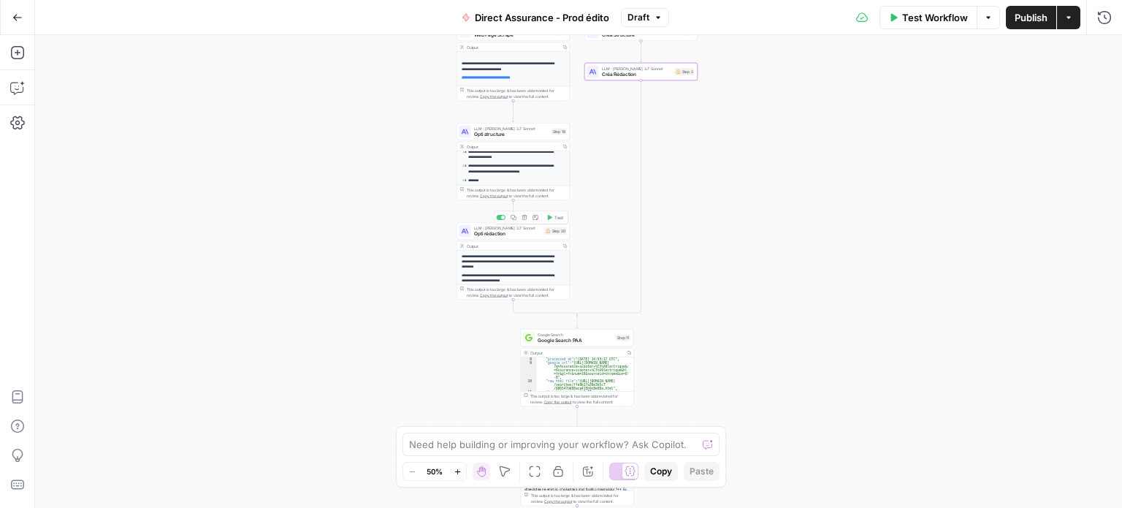
click at [508, 243] on div "Output" at bounding box center [513, 246] width 92 height 6
click at [527, 235] on span "Opti rédaction" at bounding box center [508, 233] width 68 height 7
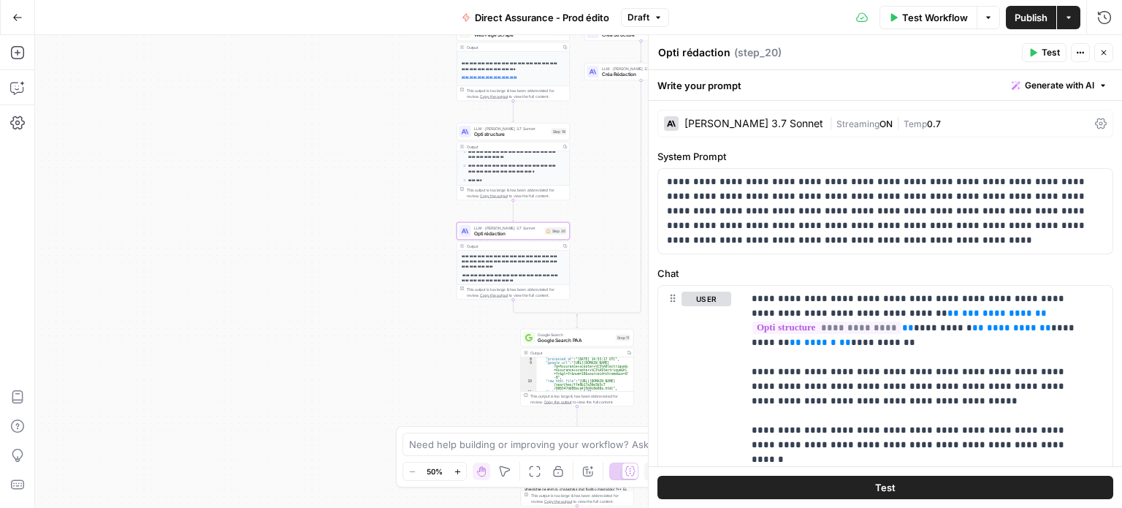
click at [1095, 118] on icon at bounding box center [1101, 124] width 12 height 12
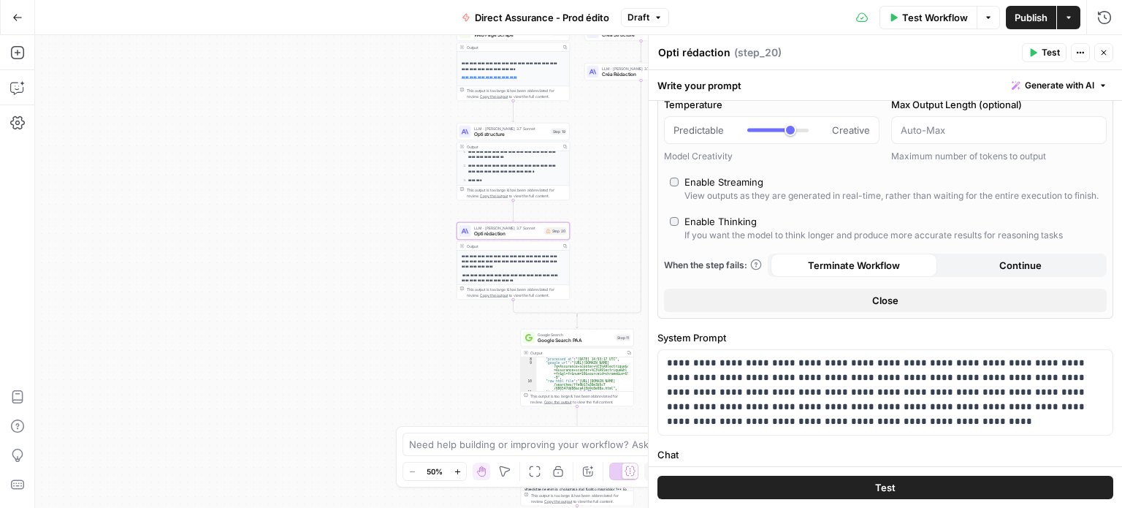
scroll to position [219, 0]
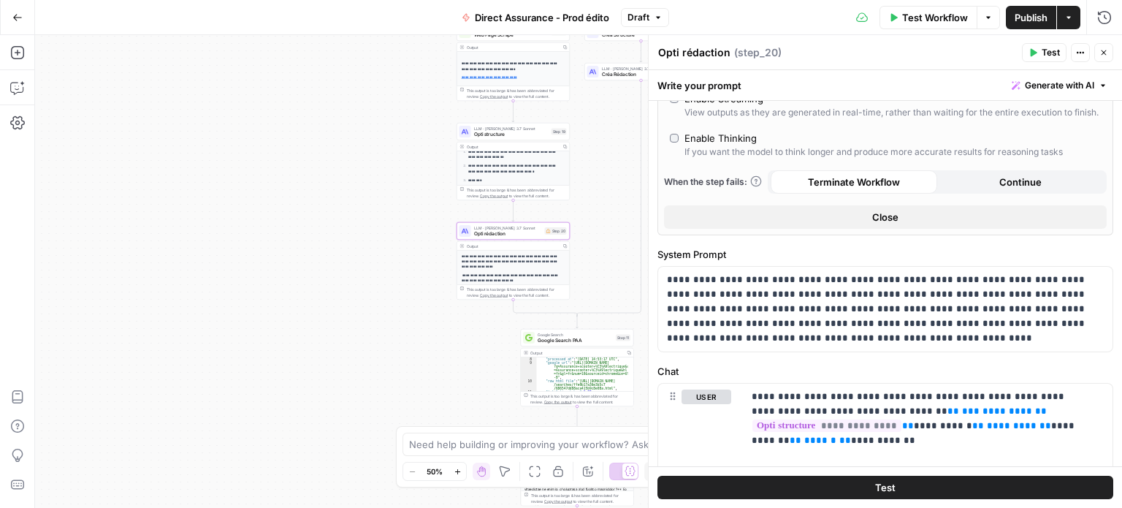
click at [999, 189] on span "Continue" at bounding box center [1020, 182] width 42 height 15
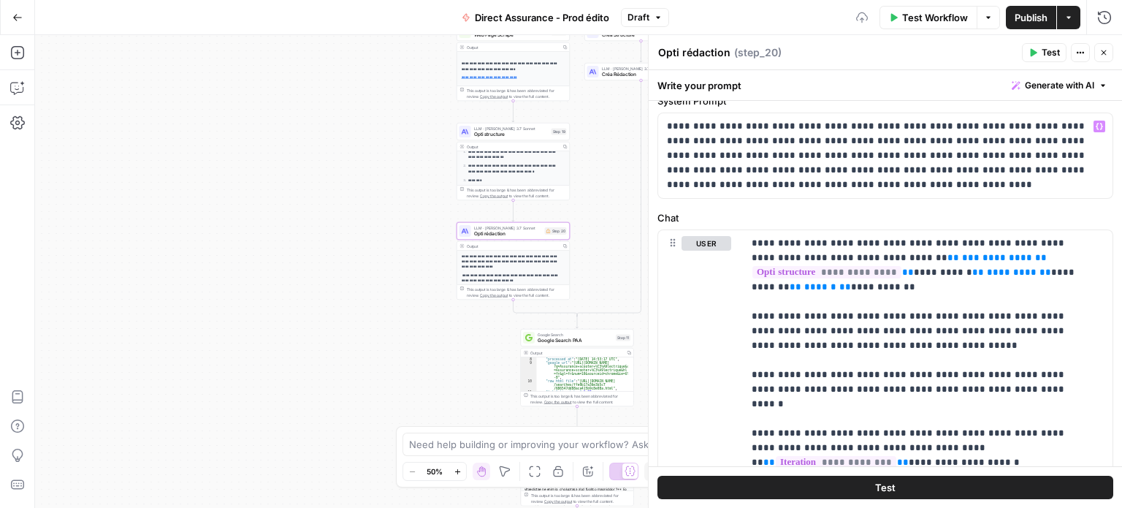
scroll to position [511, 0]
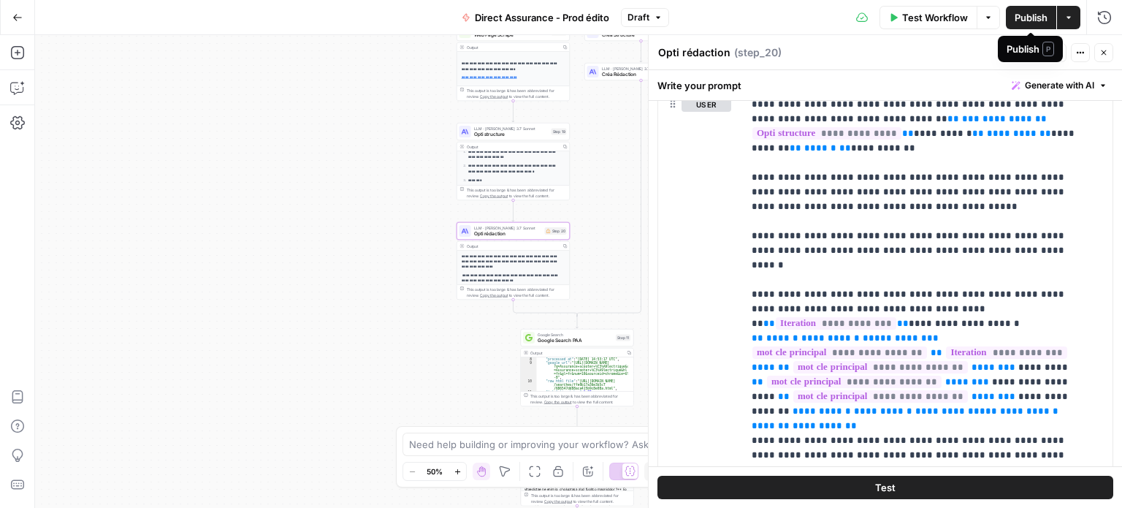
click at [1041, 15] on span "Publish" at bounding box center [1031, 17] width 33 height 15
